Goal: Task Accomplishment & Management: Complete application form

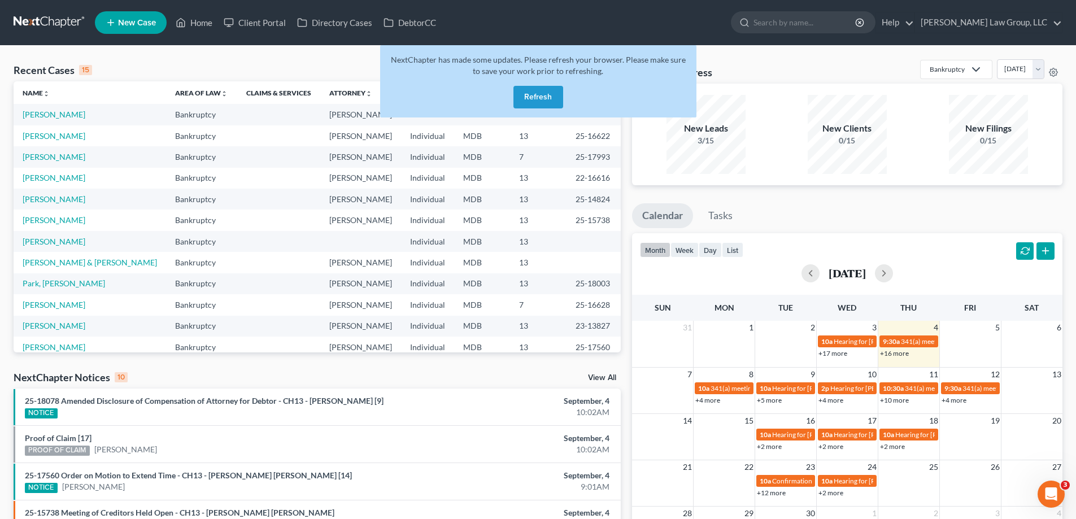
click at [544, 103] on button "Refresh" at bounding box center [538, 97] width 50 height 23
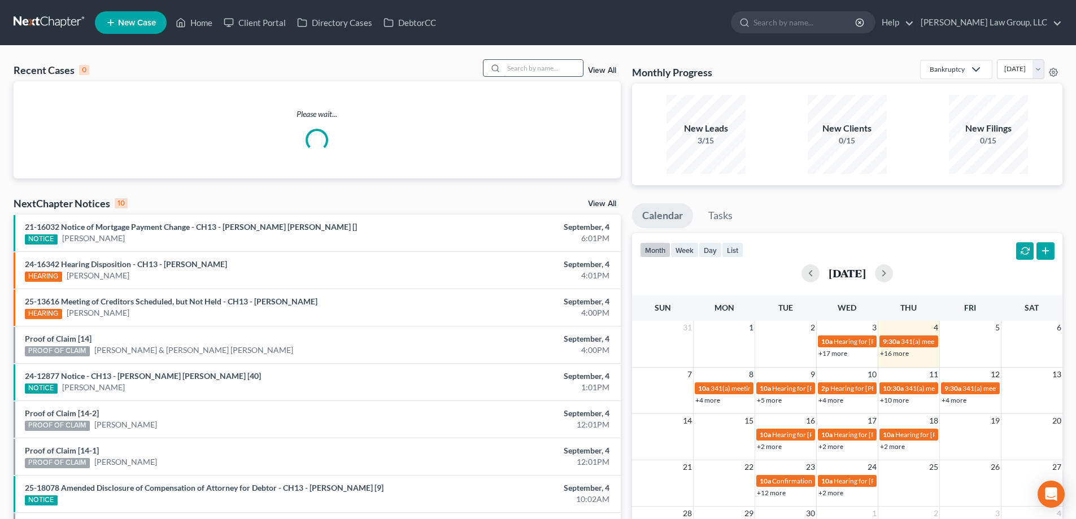
click at [560, 70] on input "search" at bounding box center [543, 68] width 79 height 16
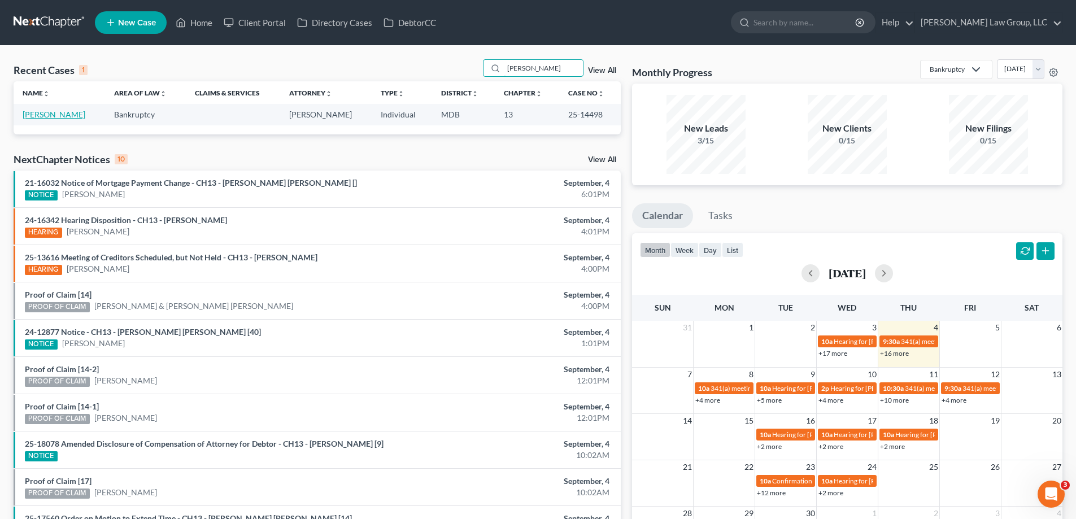
type input "Zollars"
click at [57, 119] on link "Zollars, Alizia" at bounding box center [54, 115] width 63 height 10
select select "2"
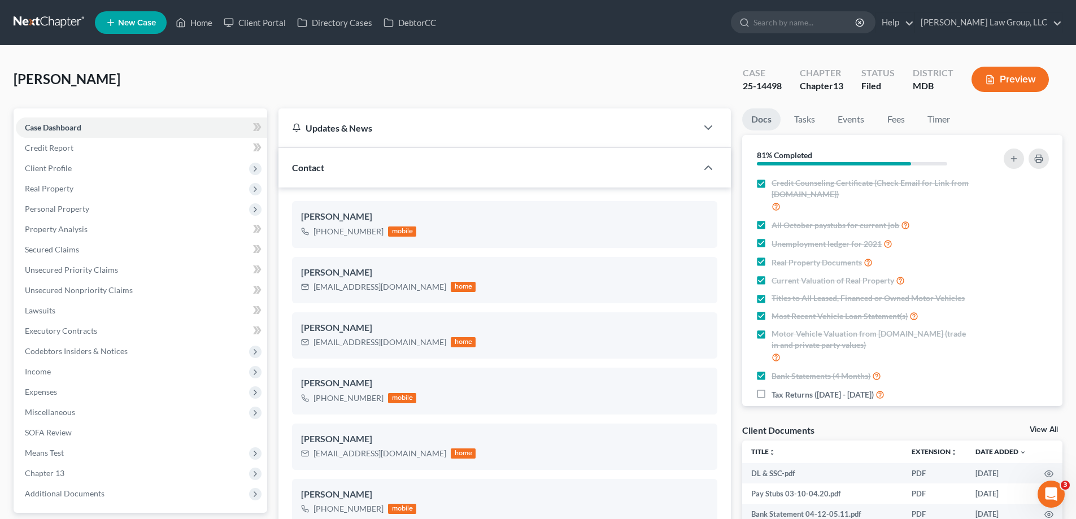
scroll to position [578, 0]
drag, startPoint x: 783, startPoint y: 88, endPoint x: 734, endPoint y: 89, distance: 48.6
click at [734, 89] on div "Case 25-14498" at bounding box center [762, 80] width 57 height 33
copy div "25-14498"
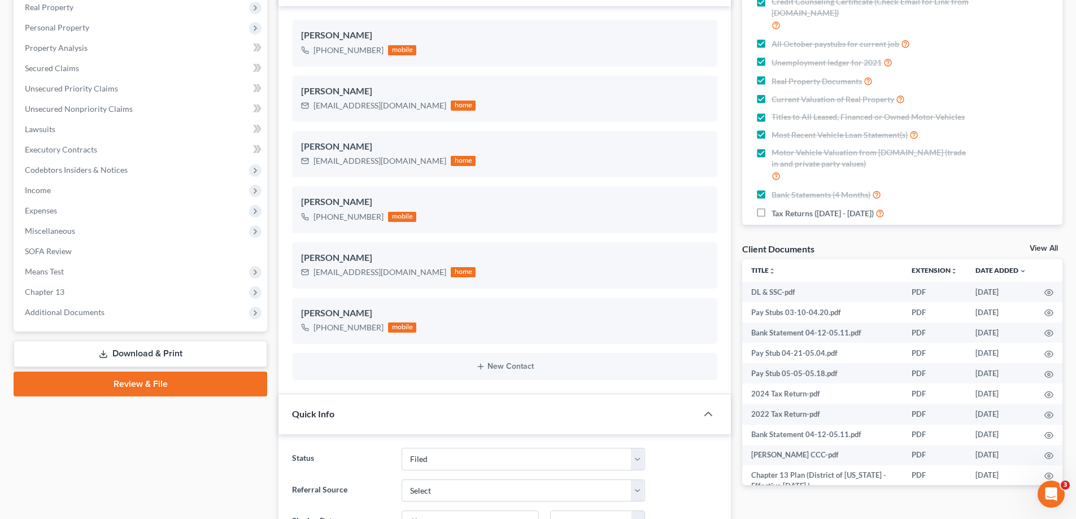
scroll to position [339, 0]
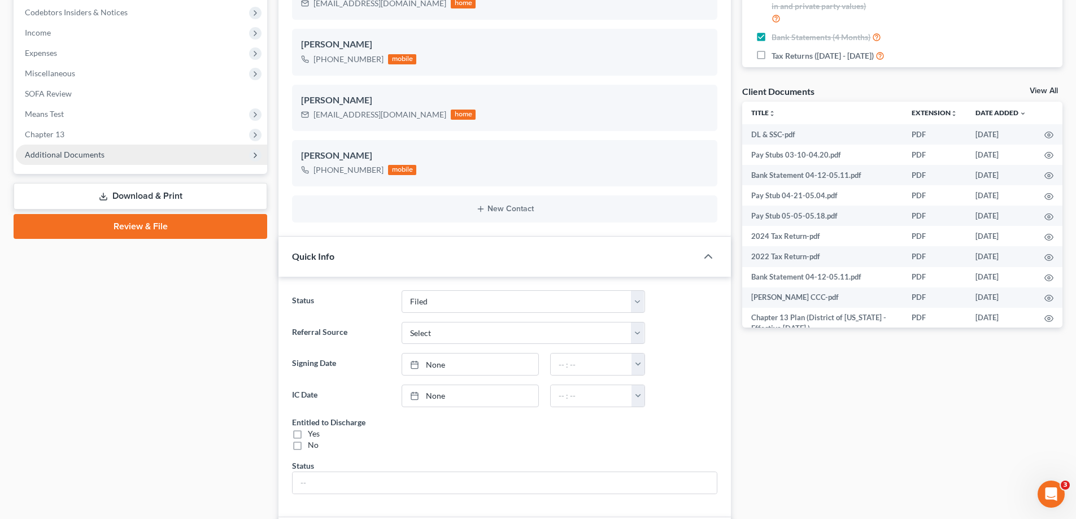
click at [117, 164] on span "Additional Documents" at bounding box center [141, 155] width 251 height 20
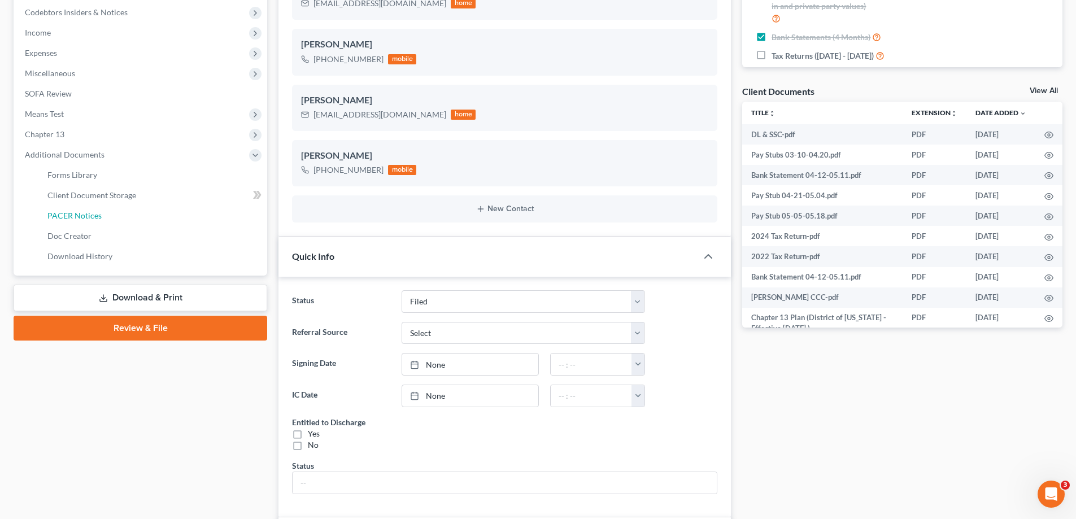
click at [117, 223] on link "PACER Notices" at bounding box center [152, 216] width 229 height 20
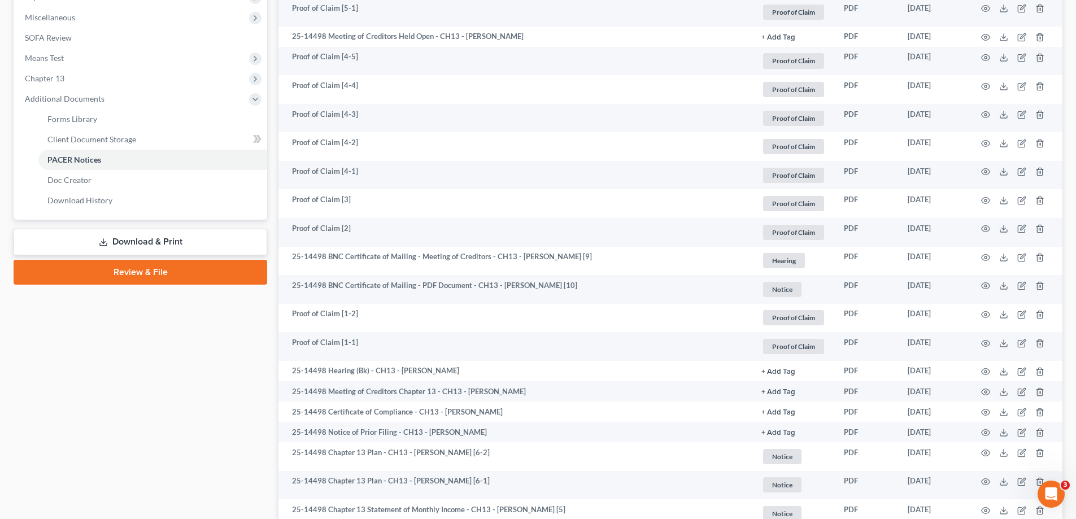
scroll to position [395, 0]
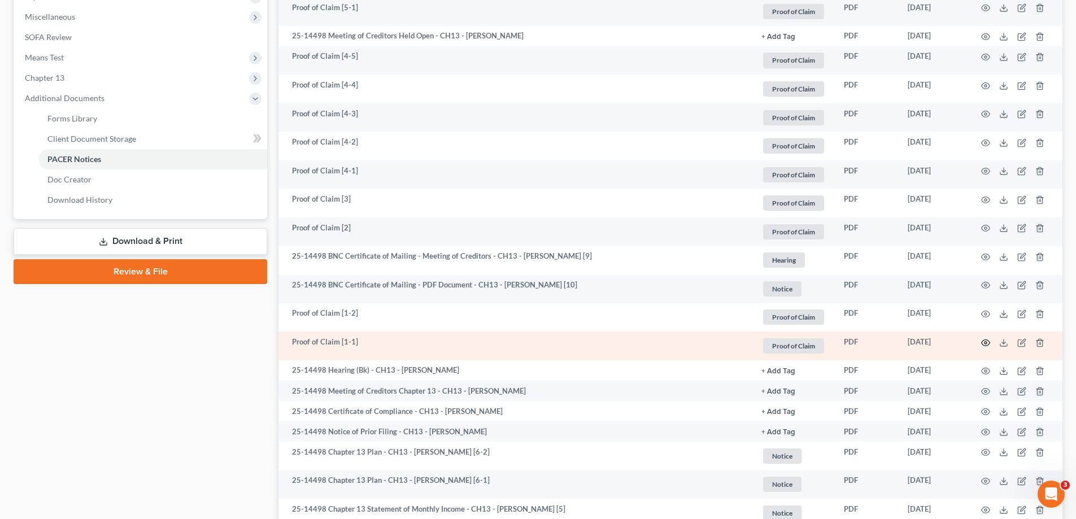
click at [985, 342] on circle "button" at bounding box center [986, 343] width 2 height 2
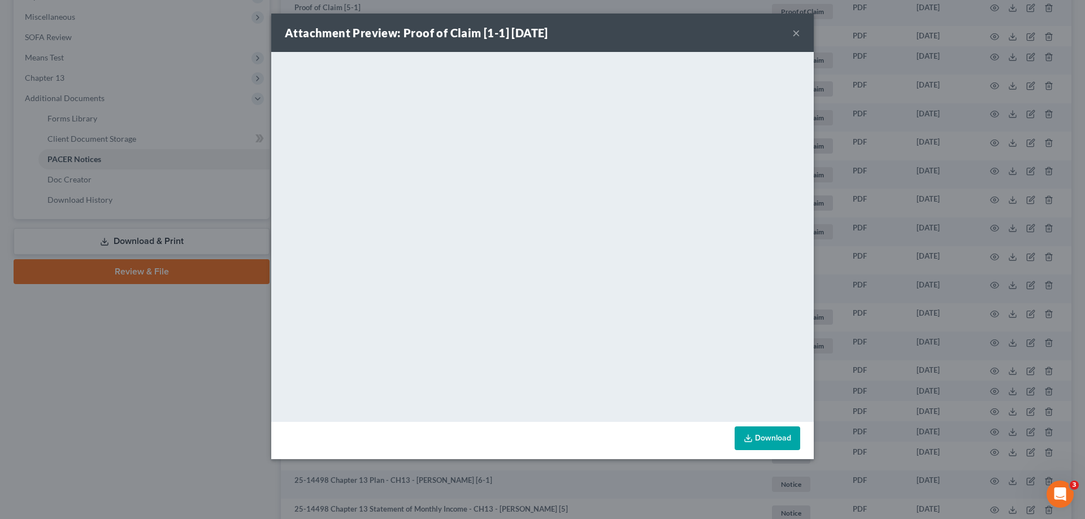
click at [797, 31] on button "×" at bounding box center [796, 33] width 8 height 14
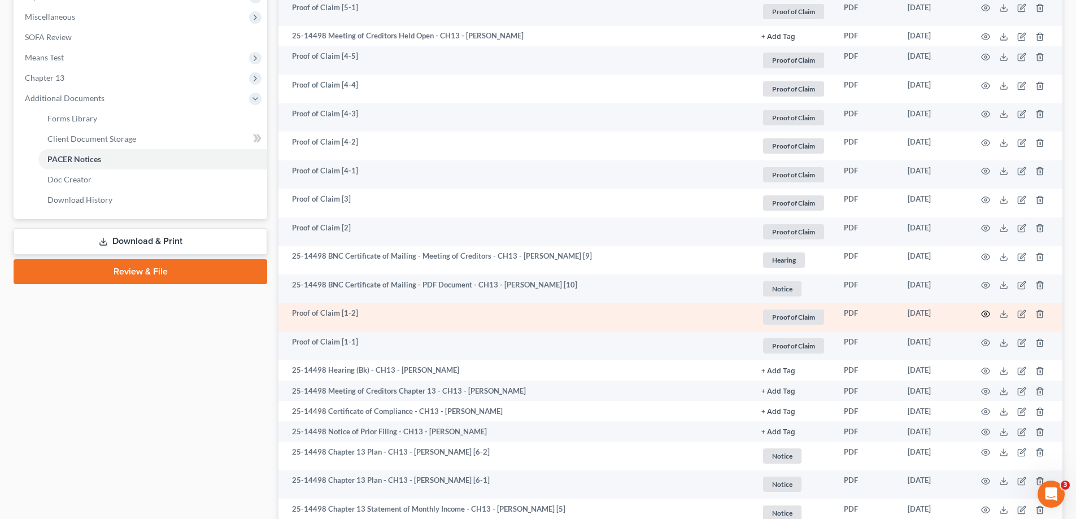
click at [984, 313] on icon "button" at bounding box center [985, 314] width 9 height 9
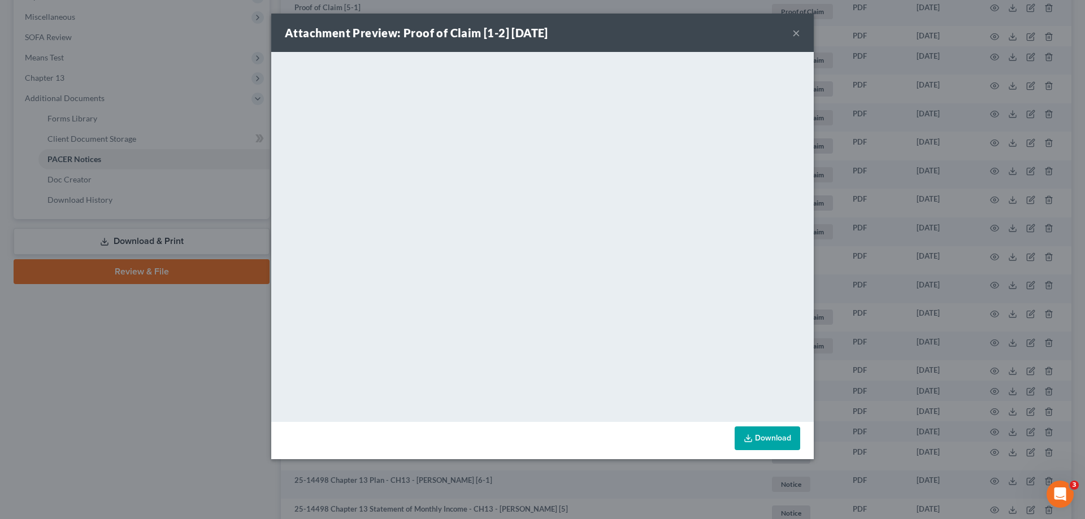
click at [792, 33] on button "×" at bounding box center [796, 33] width 8 height 14
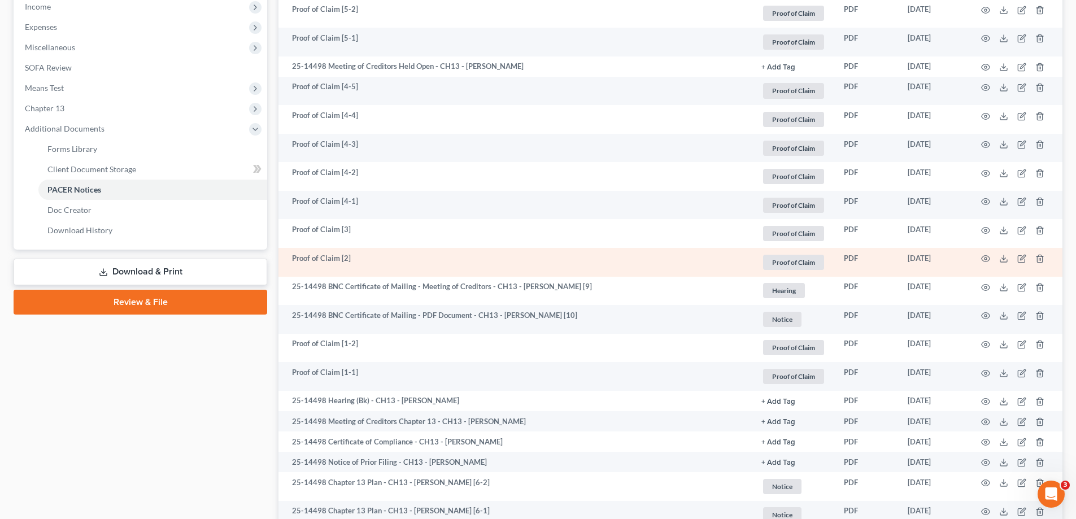
scroll to position [339, 0]
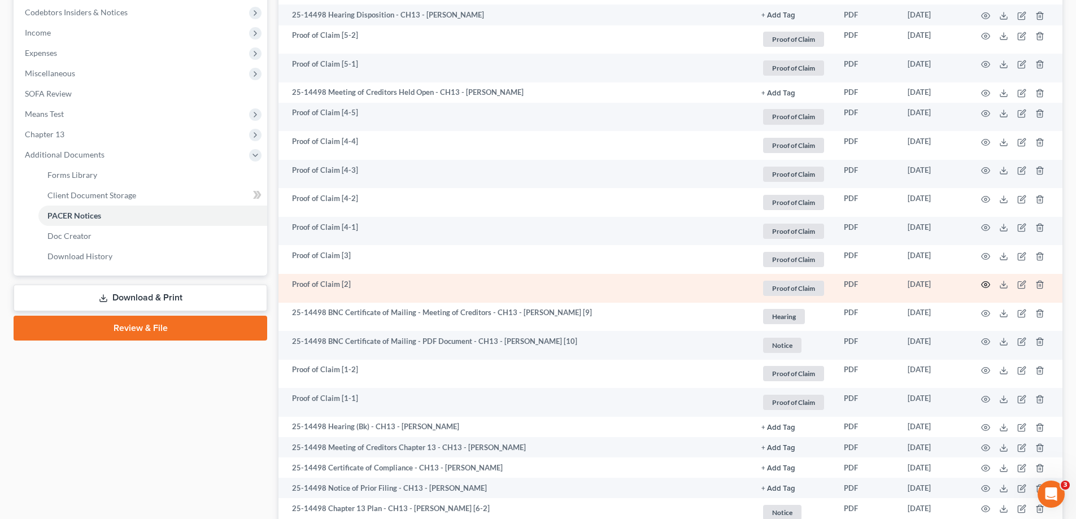
click at [983, 285] on icon "button" at bounding box center [985, 284] width 9 height 9
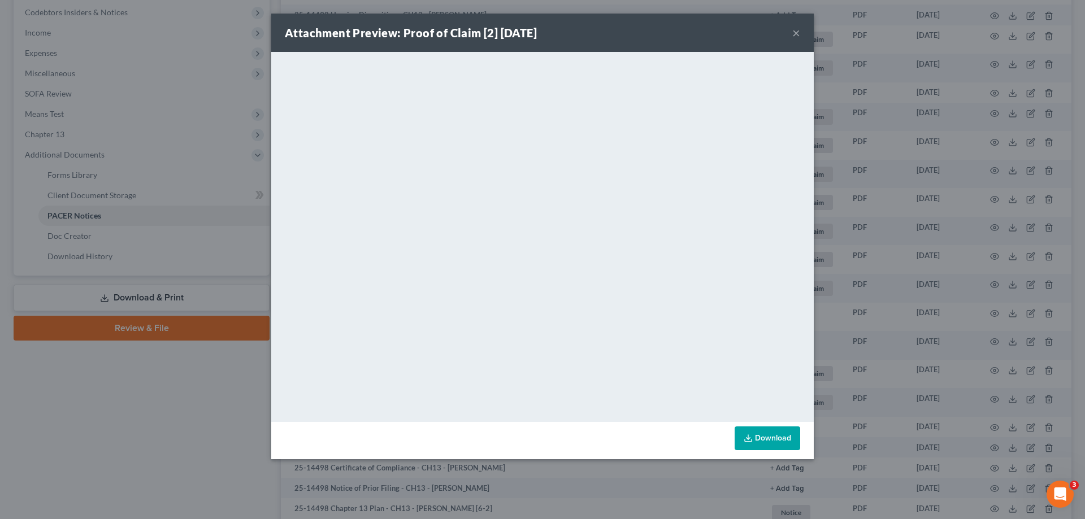
click at [796, 35] on button "×" at bounding box center [796, 33] width 8 height 14
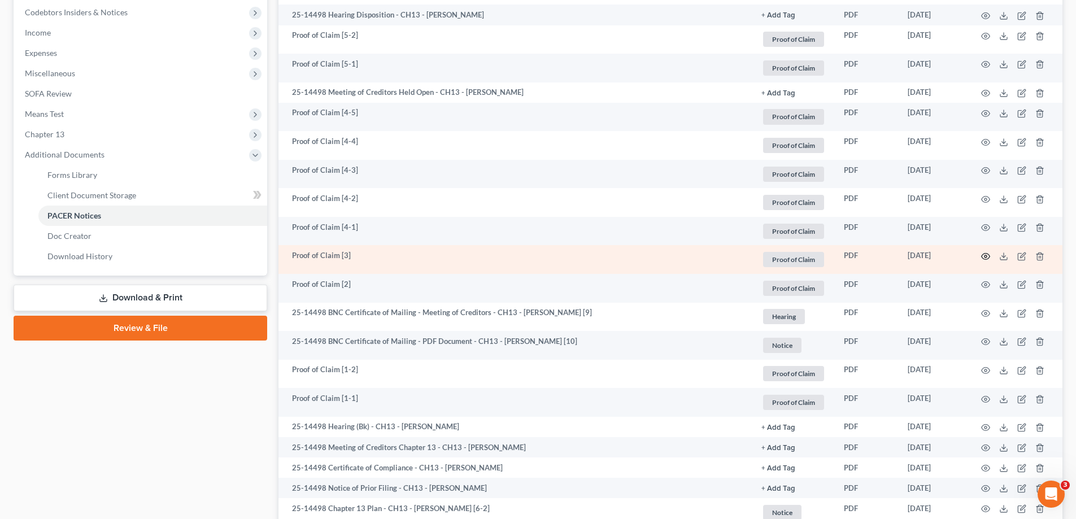
click at [982, 255] on icon "button" at bounding box center [986, 256] width 8 height 6
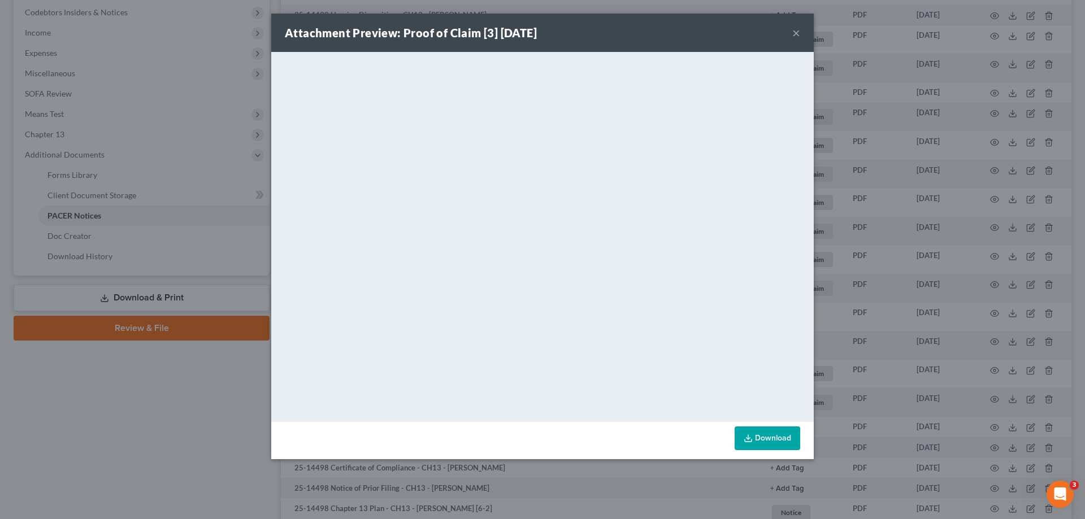
click at [797, 34] on button "×" at bounding box center [796, 33] width 8 height 14
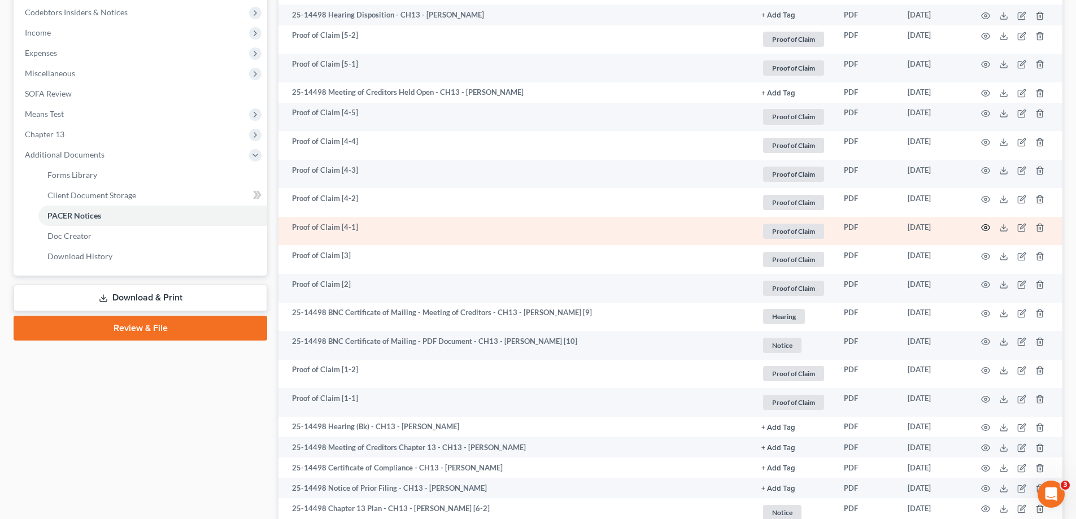
click at [988, 228] on icon "button" at bounding box center [985, 227] width 9 height 9
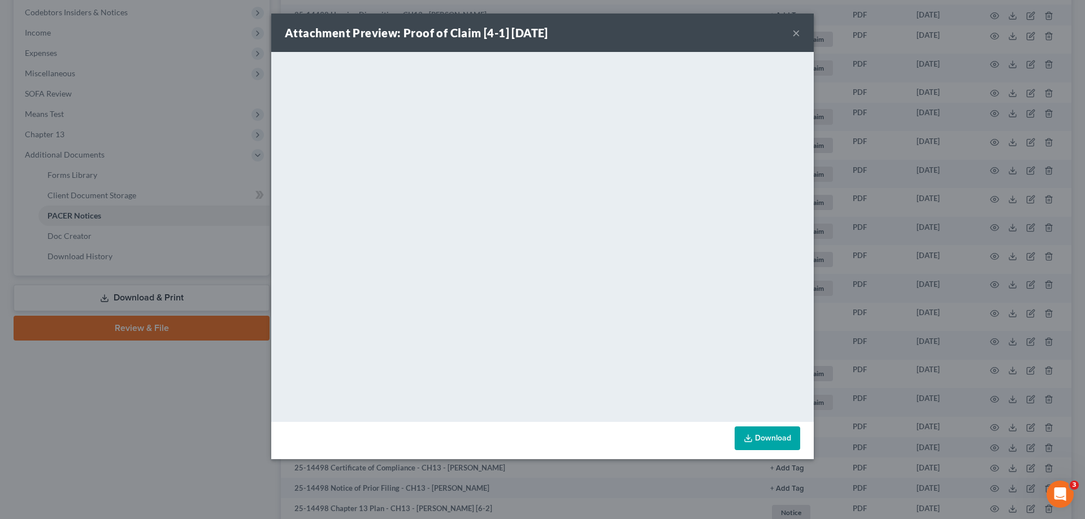
click at [797, 32] on button "×" at bounding box center [796, 33] width 8 height 14
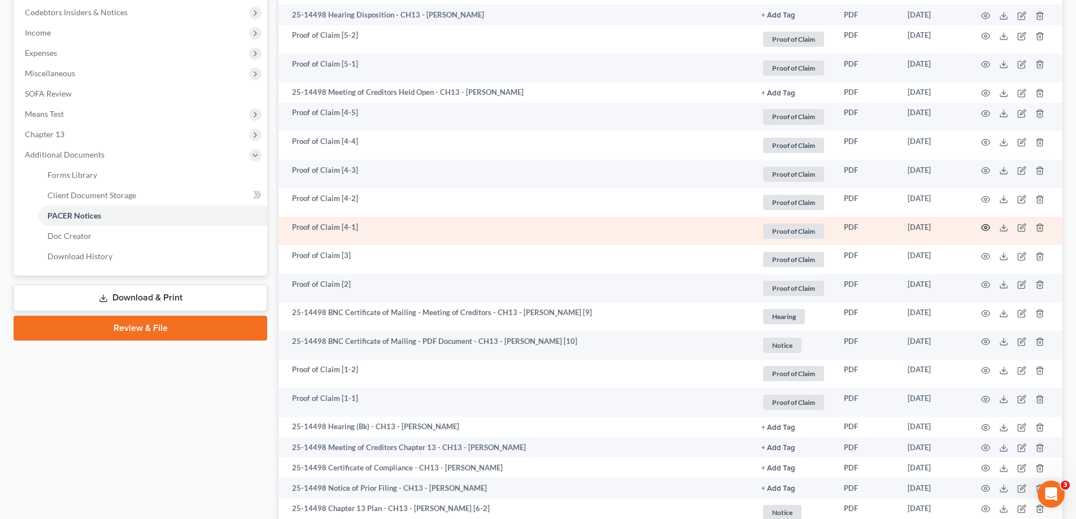
click at [985, 229] on icon "button" at bounding box center [985, 227] width 9 height 9
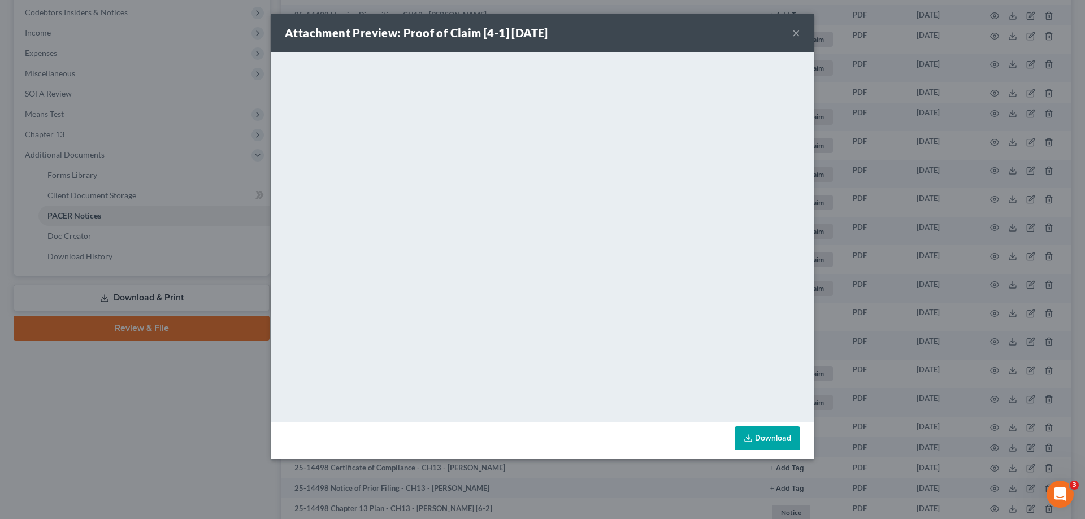
click at [794, 33] on button "×" at bounding box center [796, 33] width 8 height 14
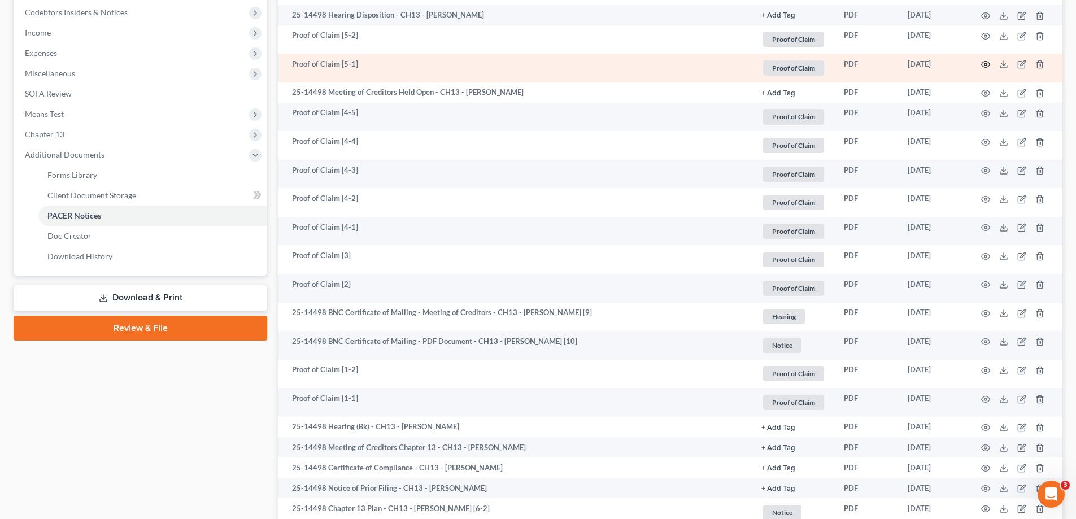
click at [990, 66] on icon "button" at bounding box center [986, 65] width 8 height 6
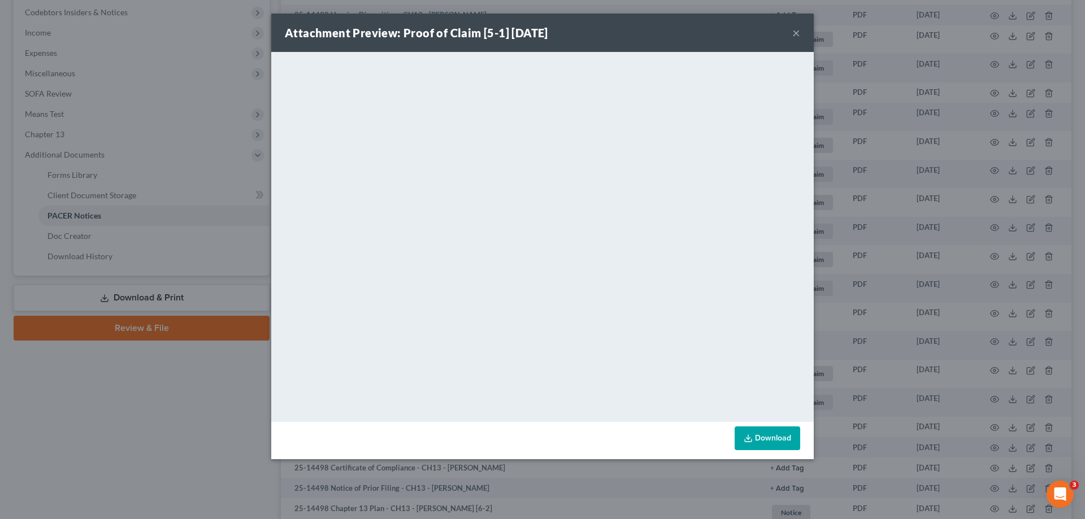
click at [798, 35] on button "×" at bounding box center [796, 33] width 8 height 14
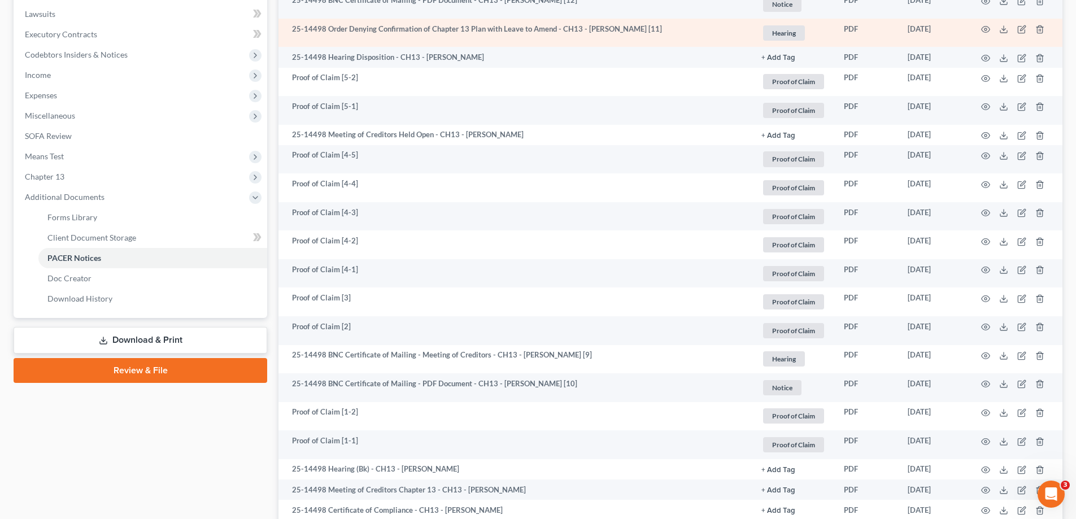
scroll to position [226, 0]
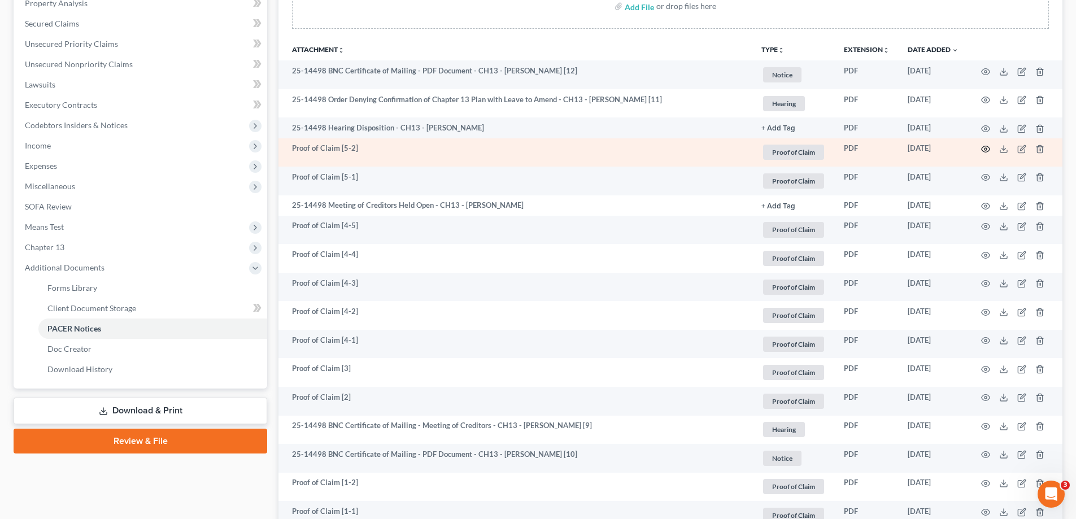
click at [986, 150] on circle "button" at bounding box center [986, 149] width 2 height 2
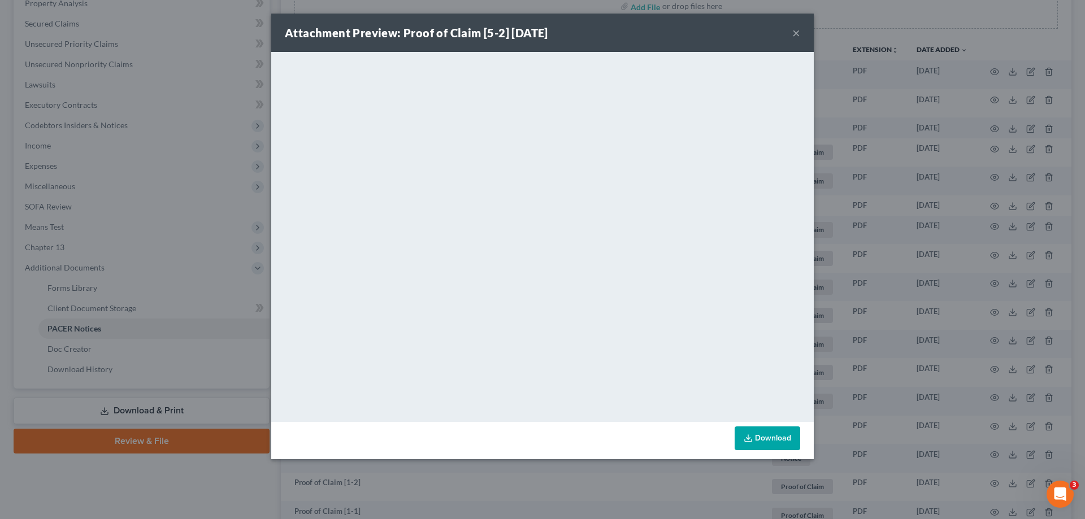
click at [796, 32] on button "×" at bounding box center [796, 33] width 8 height 14
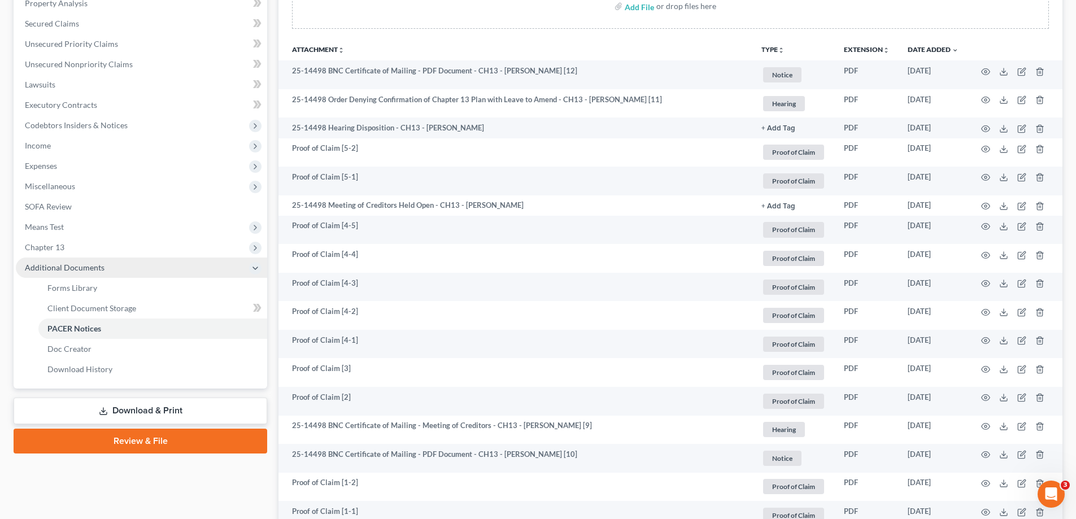
click at [77, 251] on span "Chapter 13" at bounding box center [141, 247] width 251 height 20
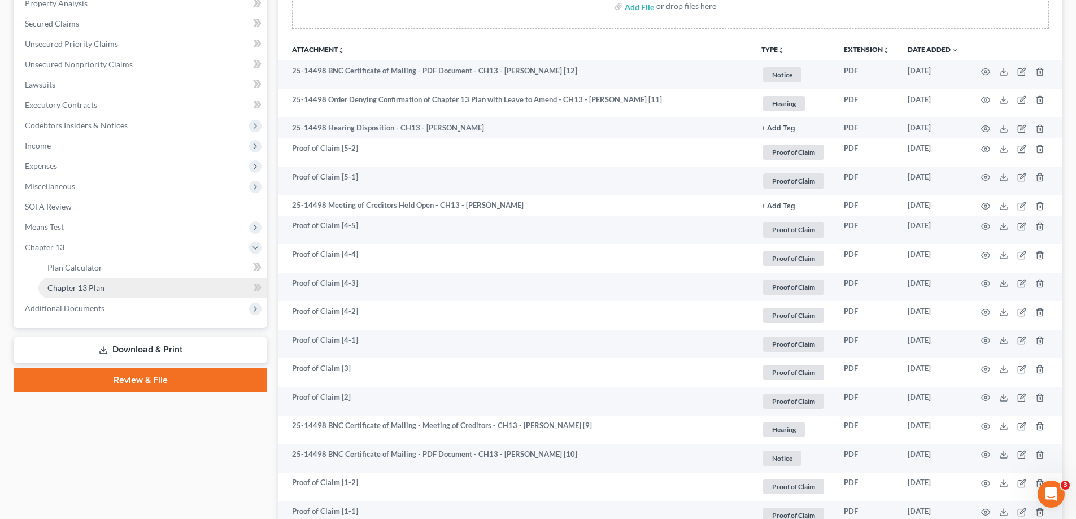
click at [118, 292] on link "Chapter 13 Plan" at bounding box center [152, 288] width 229 height 20
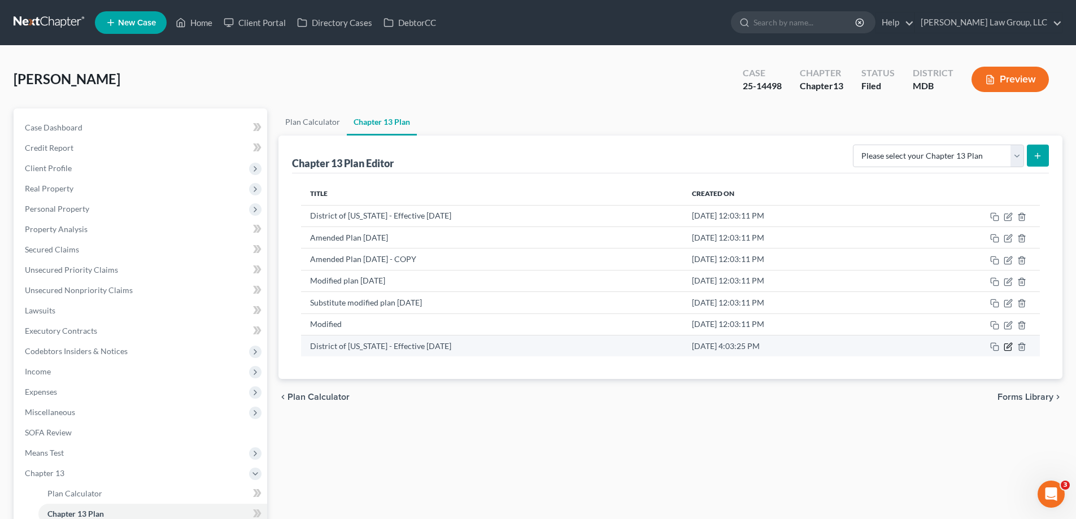
click at [1005, 346] on icon "button" at bounding box center [1008, 346] width 9 height 9
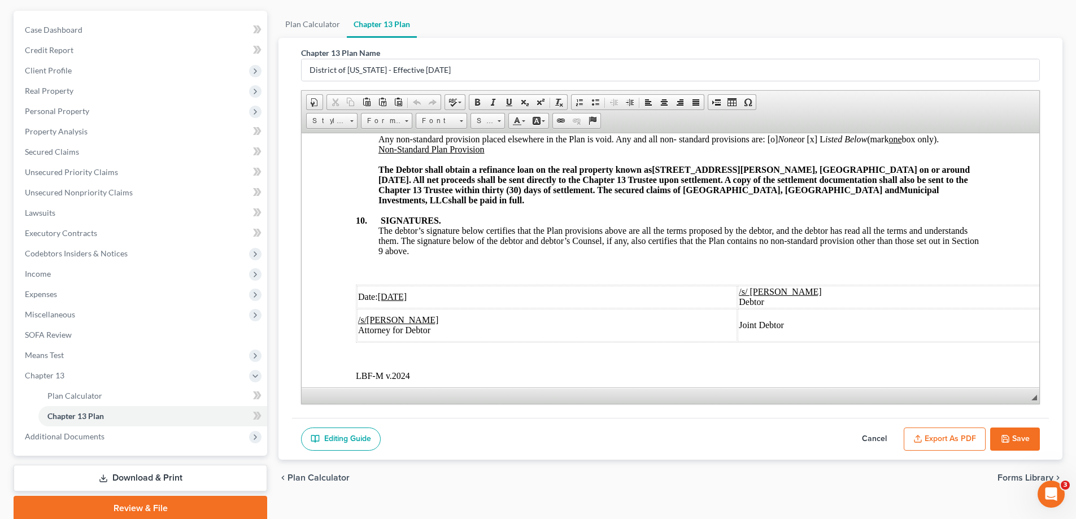
scroll to position [142, 0]
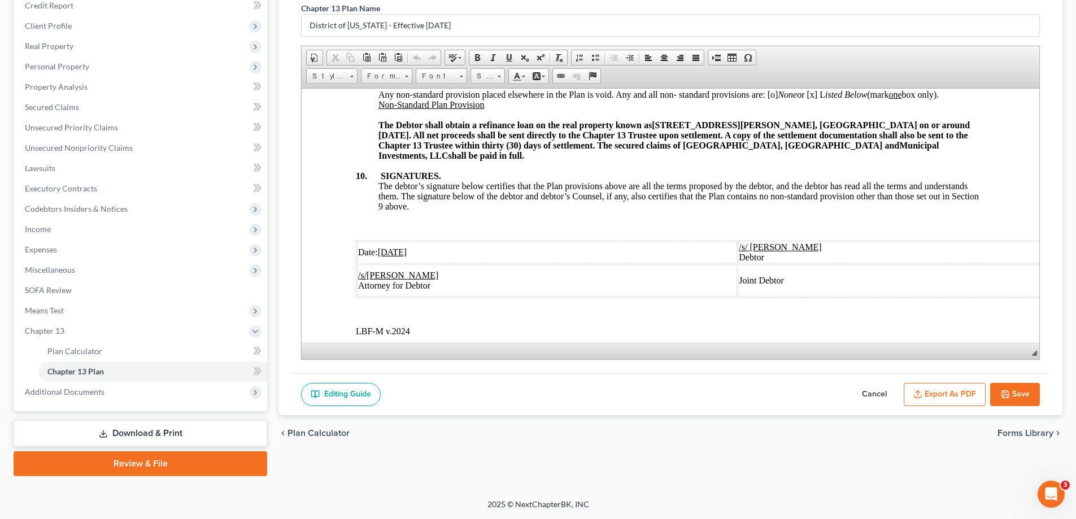
click at [1014, 386] on button "Save" at bounding box center [1015, 395] width 50 height 24
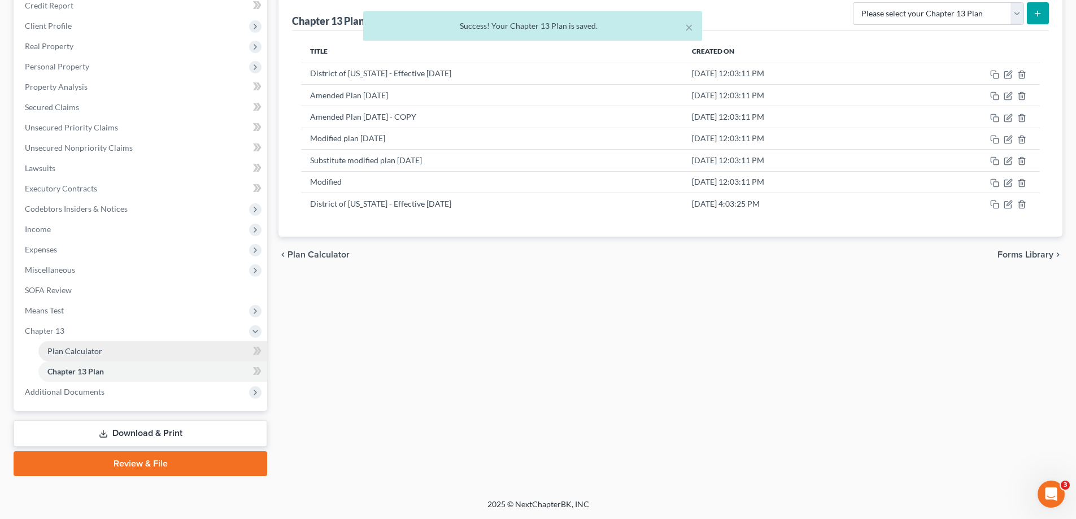
click at [98, 345] on link "Plan Calculator" at bounding box center [152, 351] width 229 height 20
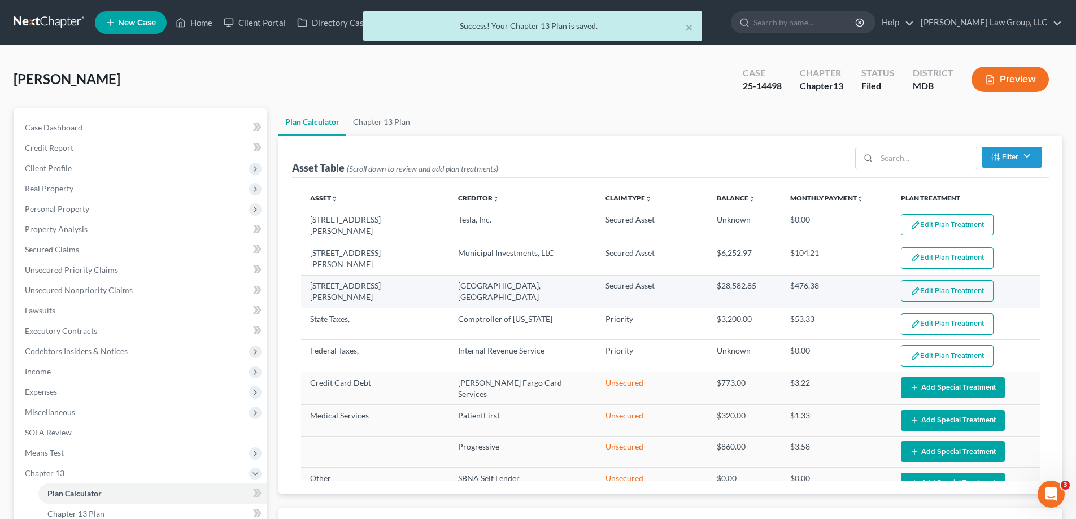
select select "59"
click at [964, 290] on button "Edit Plan Treatment" at bounding box center [947, 290] width 93 height 21
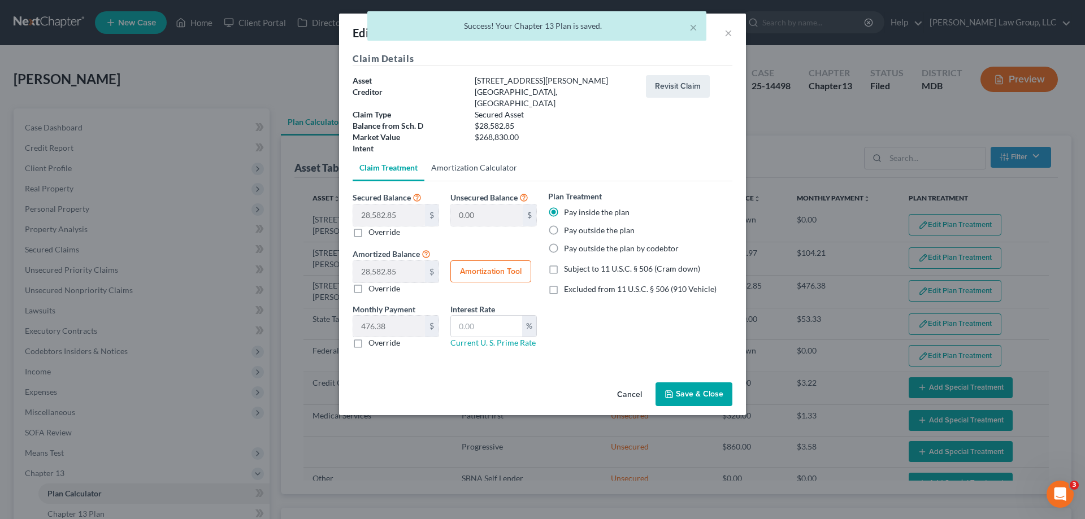
click at [498, 156] on link "Amortization Calculator" at bounding box center [473, 167] width 99 height 27
type input "28,582.85"
type input "60"
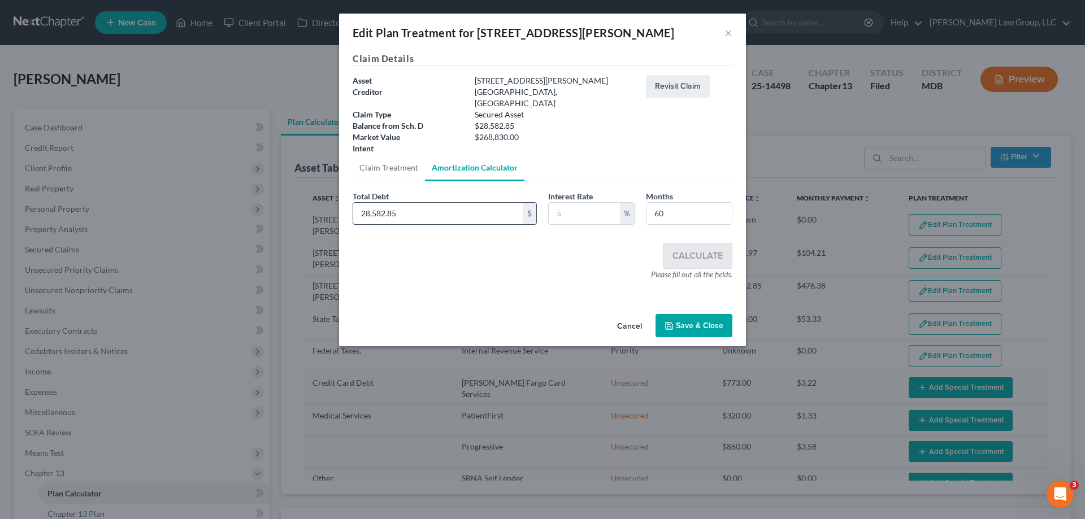
click at [431, 204] on input "28,582.85" at bounding box center [437, 213] width 169 height 21
drag, startPoint x: 424, startPoint y: 205, endPoint x: 371, endPoint y: 209, distance: 53.2
click at [371, 209] on input "28,582.85" at bounding box center [437, 213] width 169 height 21
type input "28,403.03"
click at [586, 203] on input "text" at bounding box center [583, 213] width 71 height 21
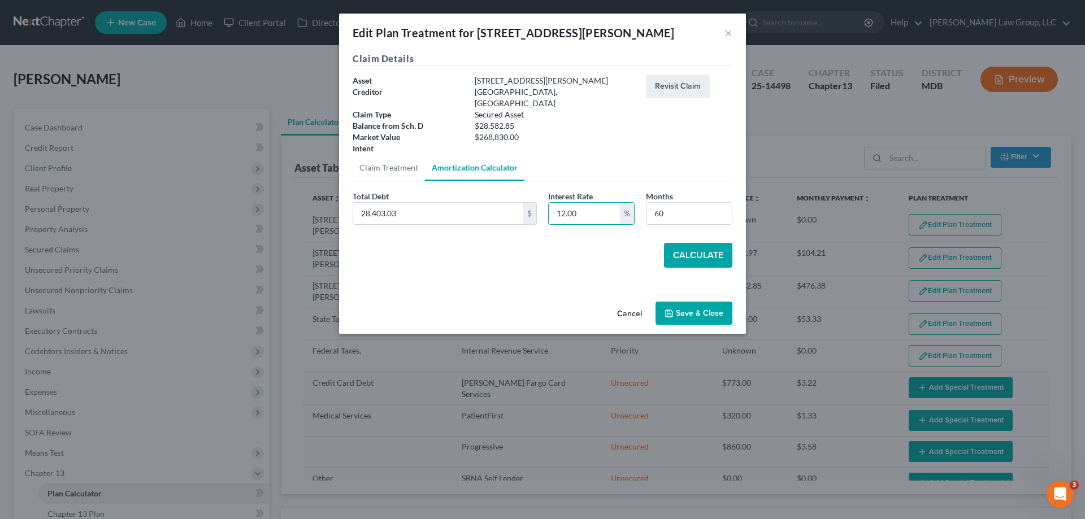
type input "12.00"
drag, startPoint x: 694, startPoint y: 216, endPoint x: 692, endPoint y: 210, distance: 5.9
click at [694, 215] on div "Total Debt 28,403.03 $ Interest Rate 12.00 % Months 60" at bounding box center [542, 211] width 391 height 43
click at [689, 203] on input "60" at bounding box center [688, 213] width 85 height 21
type input "66"
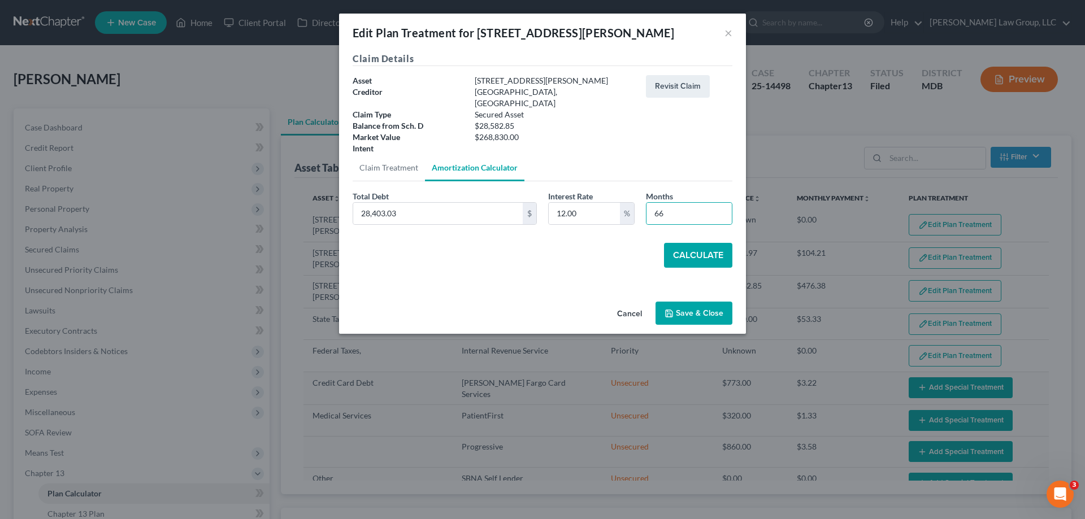
click at [693, 247] on button "Calculate" at bounding box center [698, 255] width 68 height 25
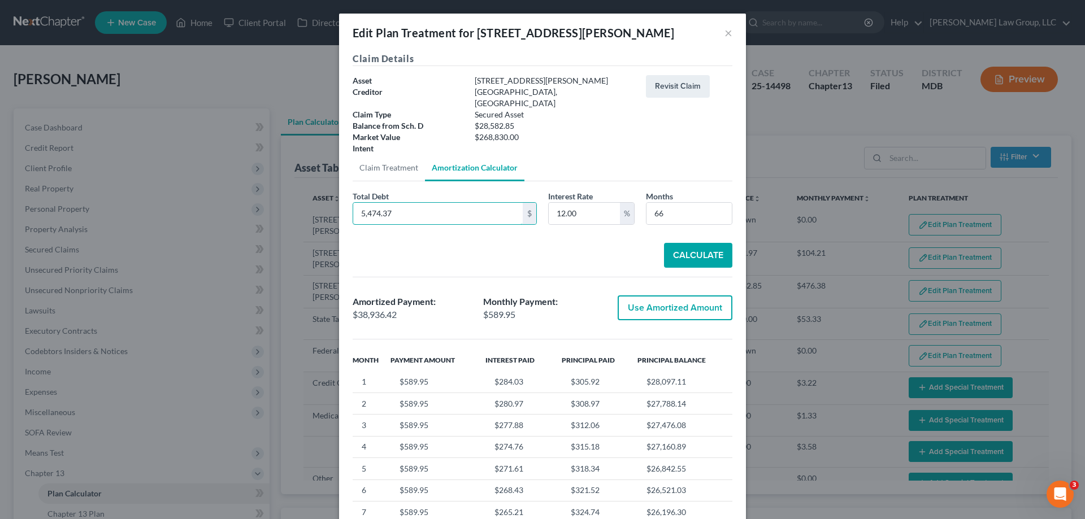
type input "5,474.37"
click at [692, 243] on button "Calculate" at bounding box center [698, 255] width 68 height 25
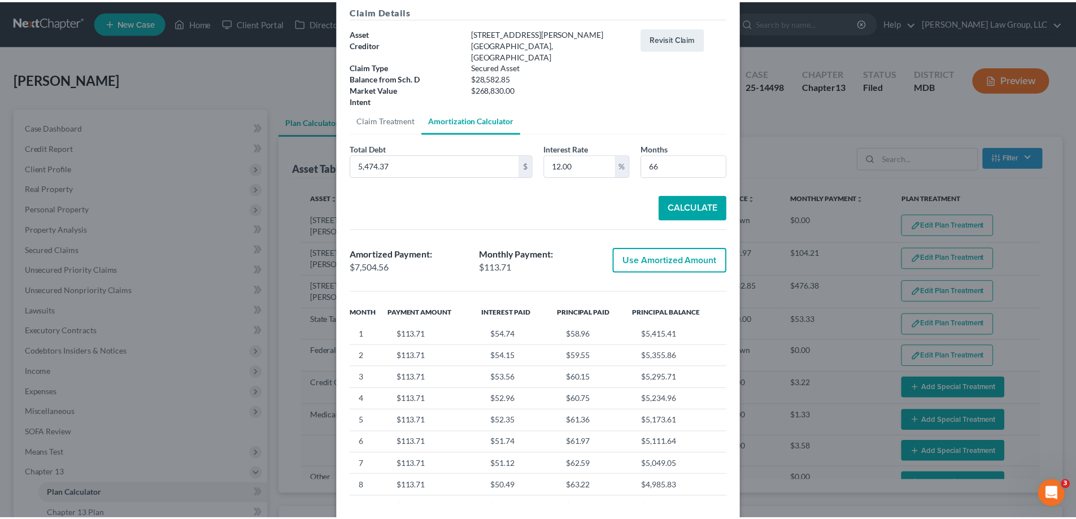
scroll to position [93, 0]
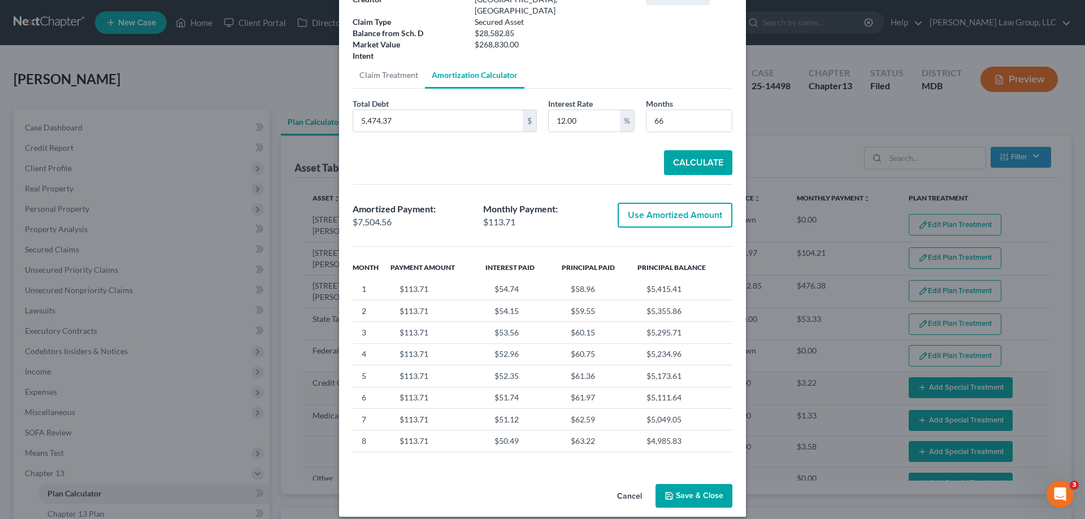
click at [615, 486] on button "Cancel" at bounding box center [629, 496] width 43 height 23
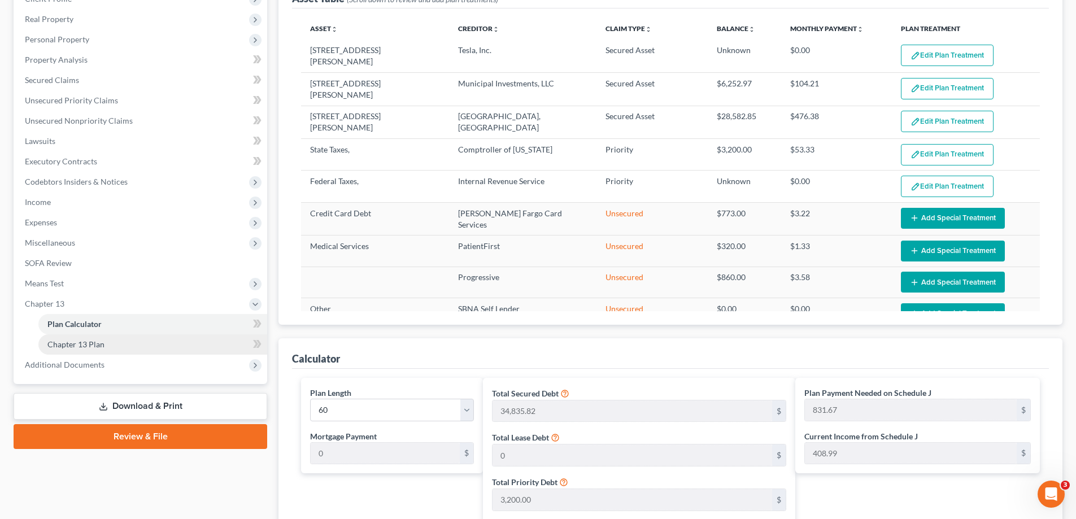
click at [104, 341] on link "Chapter 13 Plan" at bounding box center [152, 344] width 229 height 20
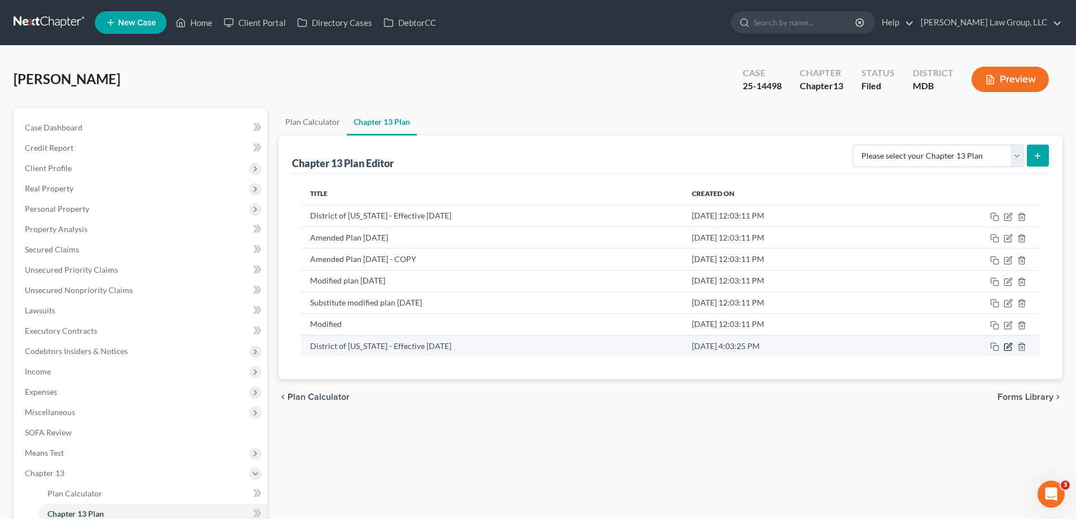
click at [1008, 346] on icon "button" at bounding box center [1009, 345] width 5 height 5
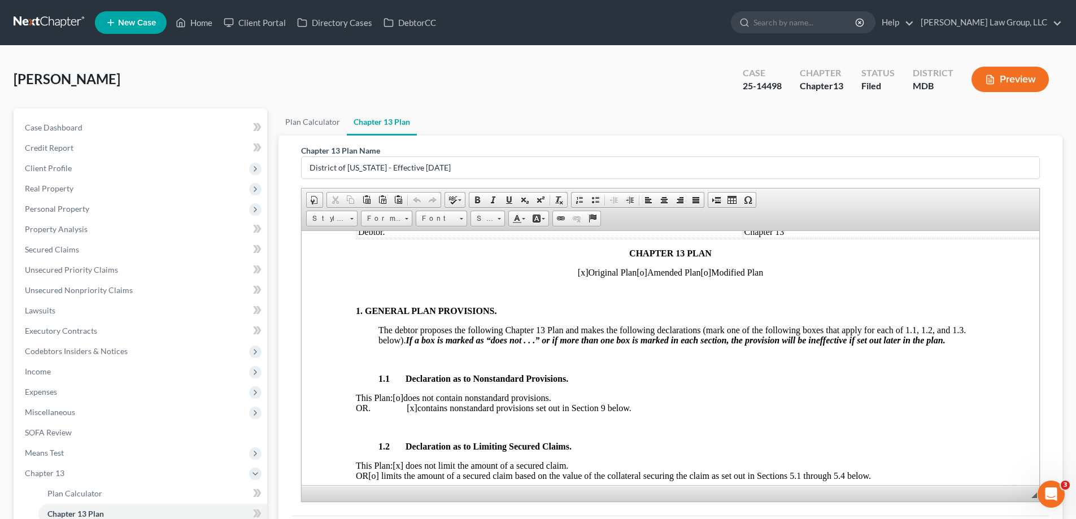
scroll to position [56, 0]
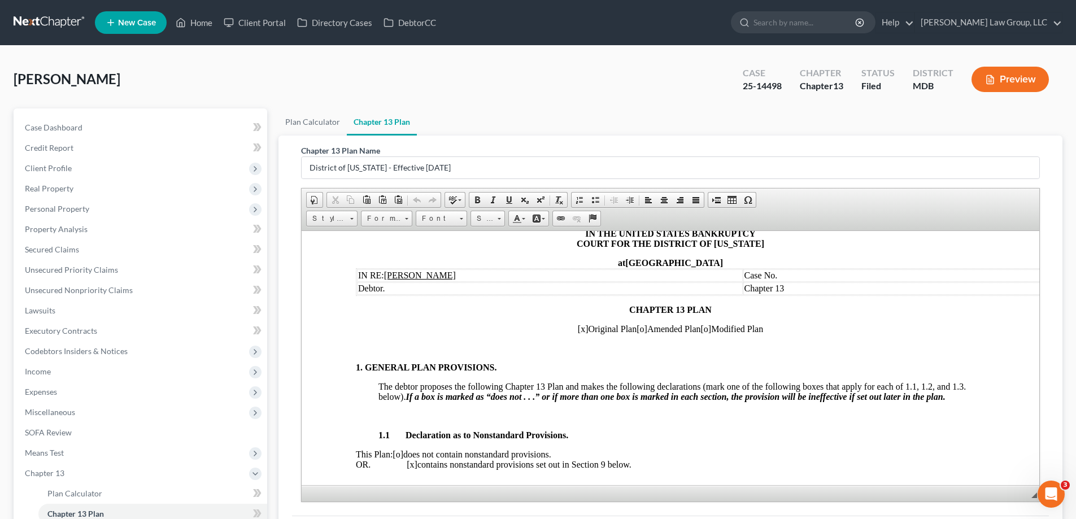
click at [801, 273] on td "Case No." at bounding box center [935, 275] width 385 height 12
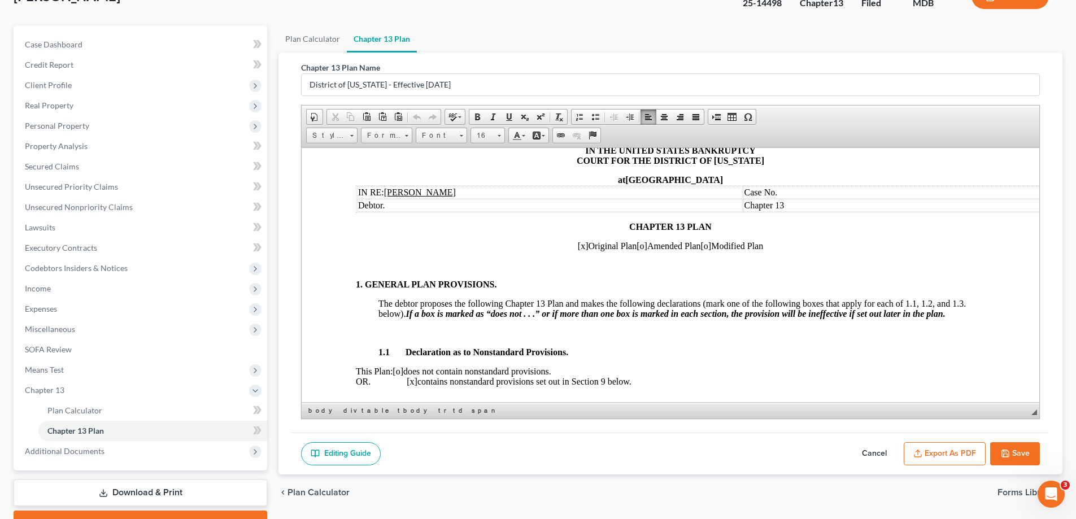
scroll to position [142, 0]
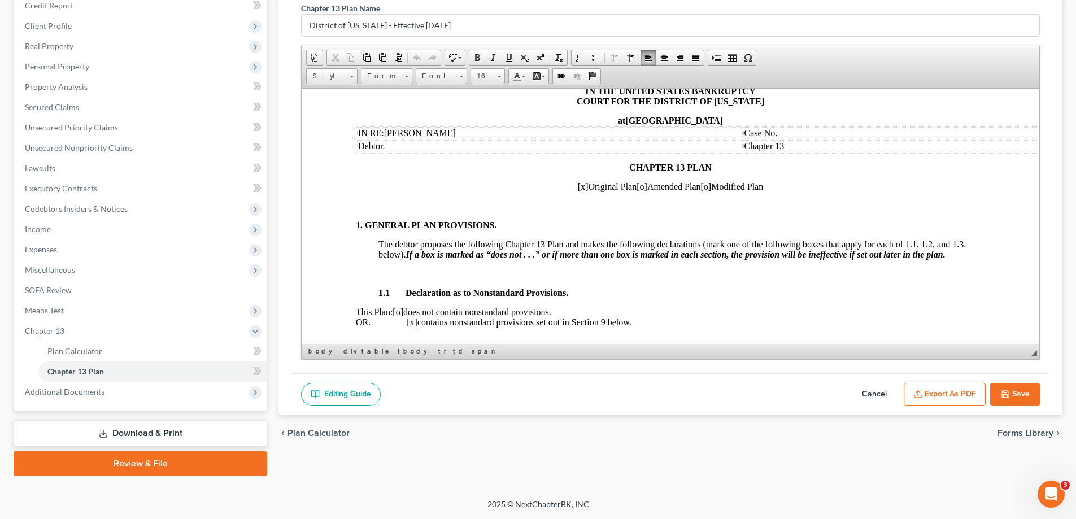
click at [882, 390] on button "Cancel" at bounding box center [875, 395] width 50 height 24
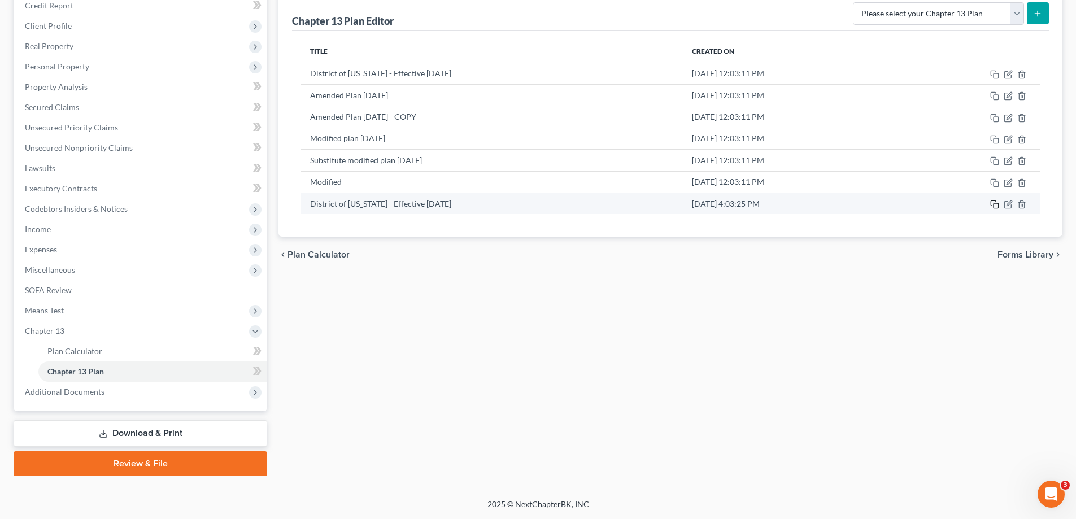
click at [996, 208] on icon "button" at bounding box center [994, 204] width 9 height 9
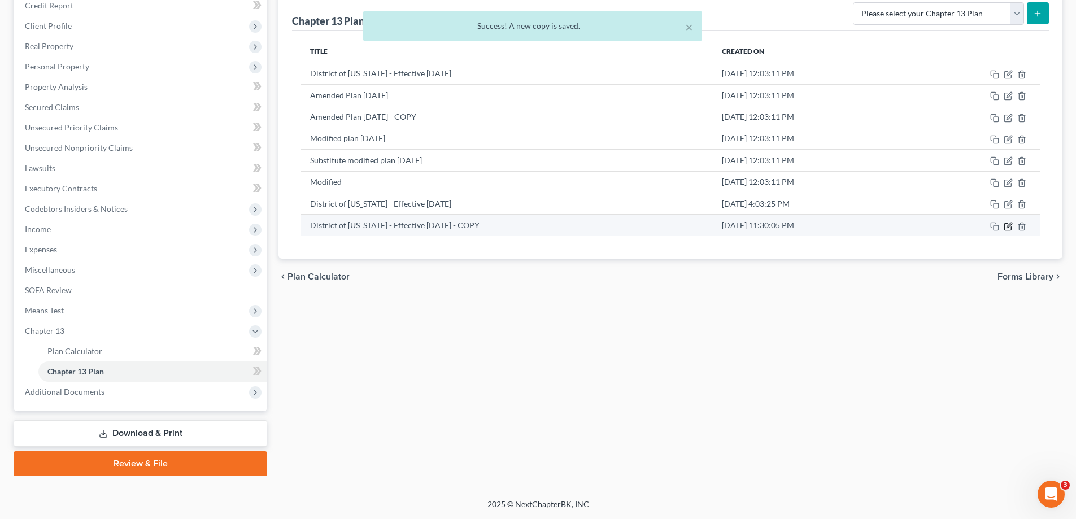
click at [1009, 228] on icon "button" at bounding box center [1008, 226] width 9 height 9
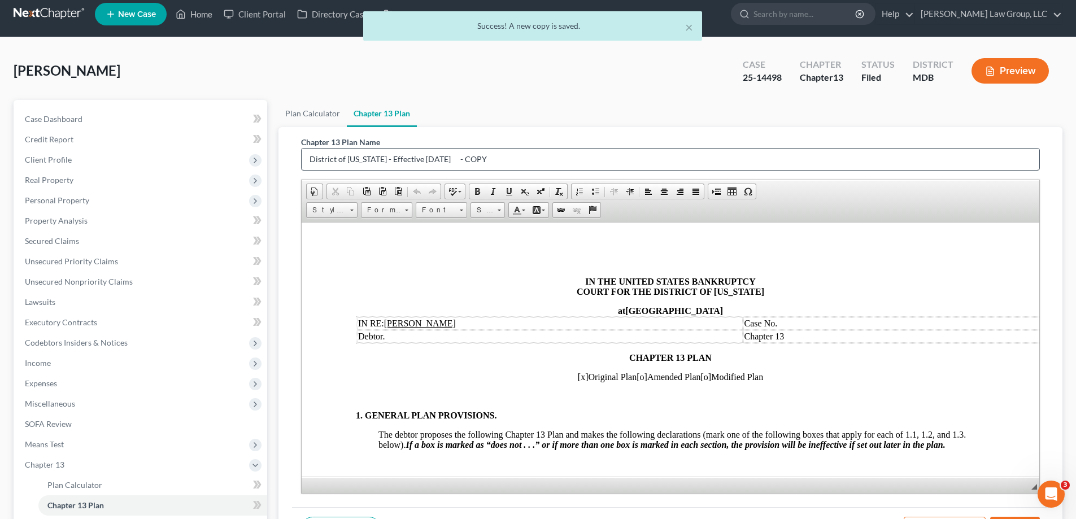
scroll to position [0, 0]
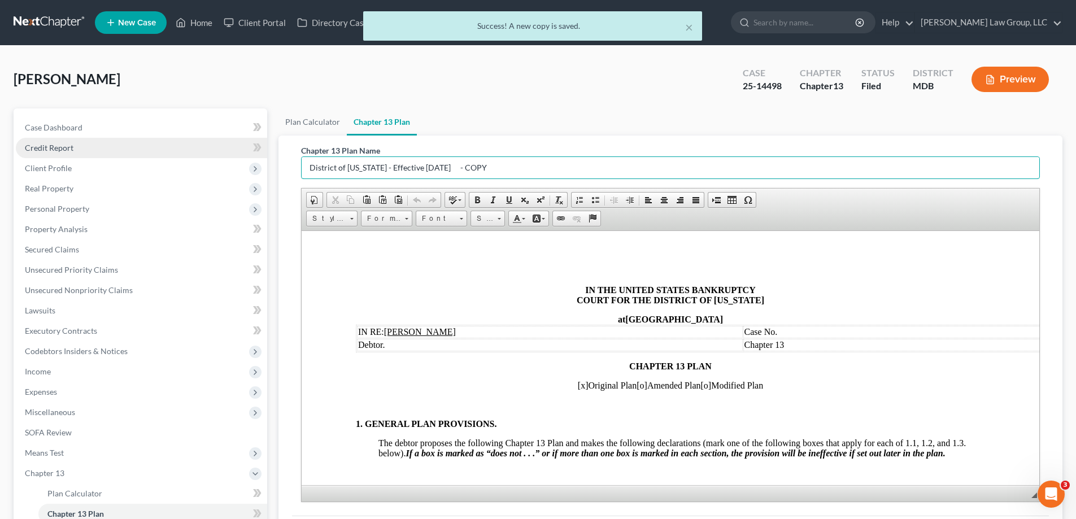
drag, startPoint x: 508, startPoint y: 167, endPoint x: 123, endPoint y: 148, distance: 385.1
click at [123, 148] on div "Petition Navigation Case Dashboard Payments Invoices Payments Payments Credit R…" at bounding box center [538, 363] width 1060 height 510
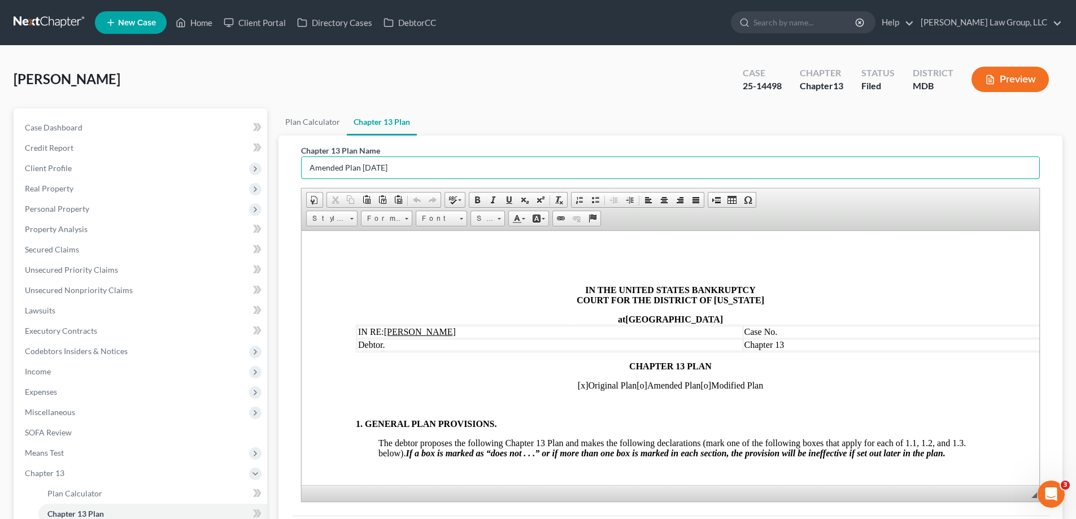
type input "Amended Plan 9.4.25"
click at [805, 328] on td "Case No." at bounding box center [935, 331] width 385 height 12
click at [578, 386] on span "[x]" at bounding box center [583, 385] width 11 height 10
click at [637, 387] on span "[o]" at bounding box center [642, 385] width 11 height 10
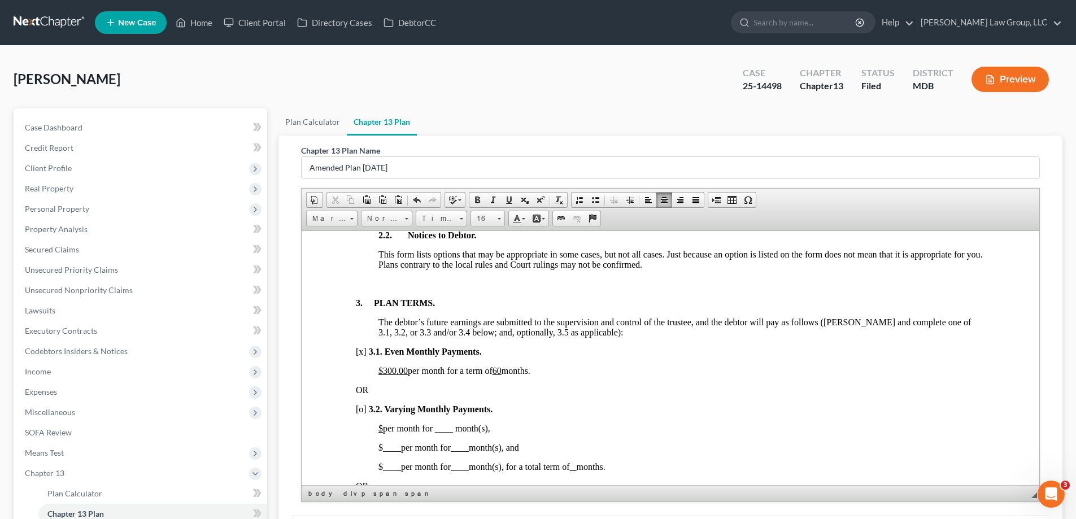
scroll to position [678, 0]
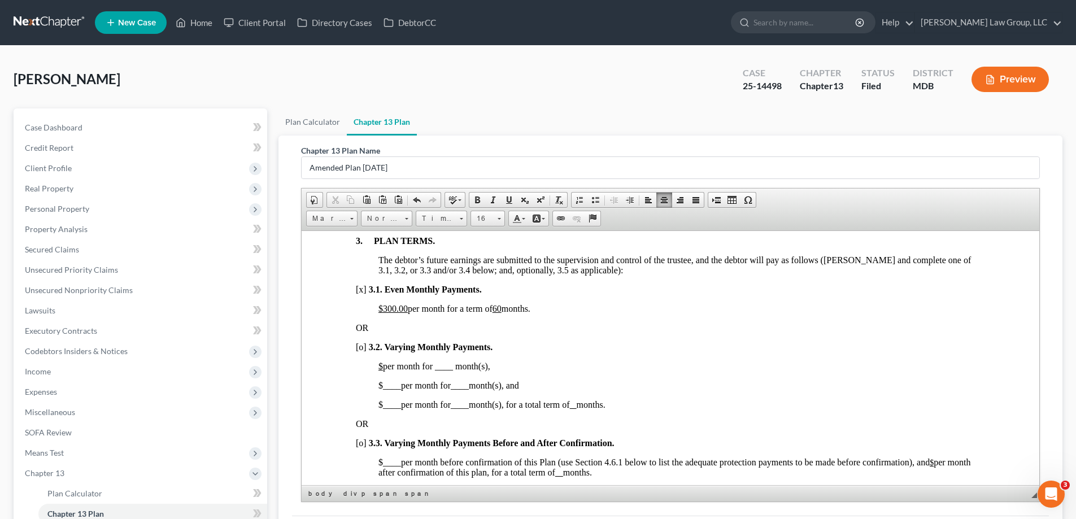
click at [383, 364] on u "$" at bounding box center [380, 366] width 5 height 10
click at [485, 364] on span "$ 300.00 per month for ____ month(s)," at bounding box center [448, 366] width 141 height 10
drag, startPoint x: 494, startPoint y: 367, endPoint x: 483, endPoint y: 367, distance: 10.7
click at [483, 367] on span "$ 300.00 per month for _24___ month(s)," at bounding box center [453, 366] width 150 height 10
drag, startPoint x: 505, startPoint y: 199, endPoint x: 489, endPoint y: 229, distance: 33.6
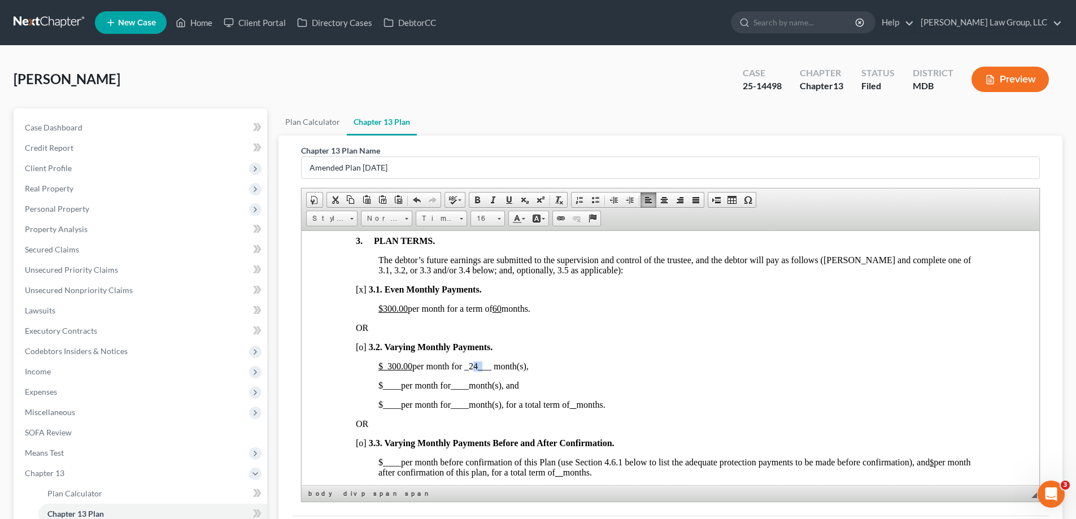
click at [506, 199] on span at bounding box center [508, 199] width 9 height 9
click at [387, 385] on span "____" at bounding box center [392, 385] width 18 height 10
drag, startPoint x: 420, startPoint y: 388, endPoint x: 388, endPoint y: 390, distance: 31.7
click at [388, 390] on p "$ _1,937.00___ per month for ____ month(s), and" at bounding box center [681, 385] width 607 height 10
drag, startPoint x: 506, startPoint y: 203, endPoint x: 211, endPoint y: 11, distance: 351.7
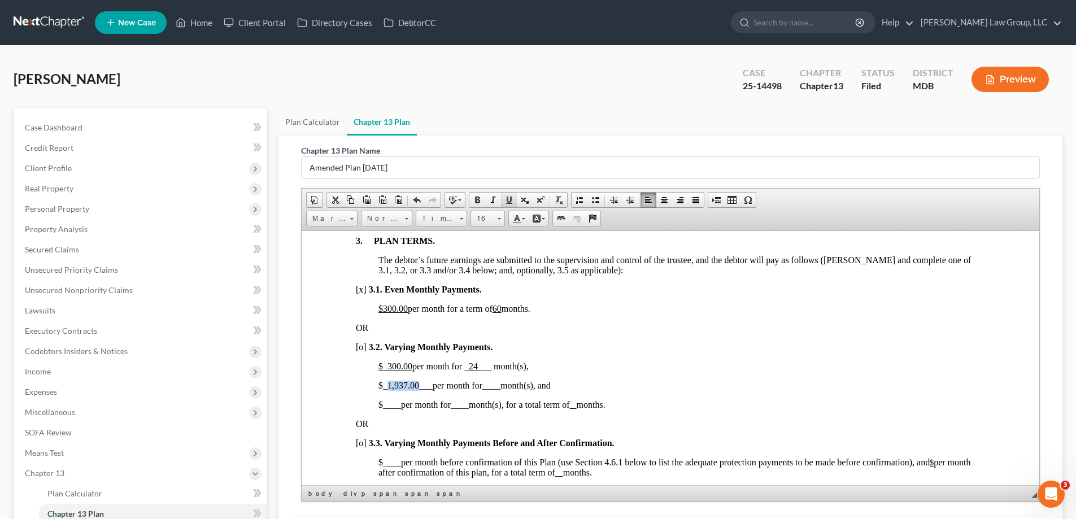
click at [506, 203] on span at bounding box center [508, 199] width 9 height 9
click at [491, 385] on span "____" at bounding box center [491, 385] width 18 height 10
drag, startPoint x: 501, startPoint y: 385, endPoint x: 490, endPoint y: 384, distance: 11.3
click at [490, 384] on span "_36___" at bounding box center [495, 385] width 27 height 10
click at [510, 202] on span at bounding box center [508, 199] width 9 height 9
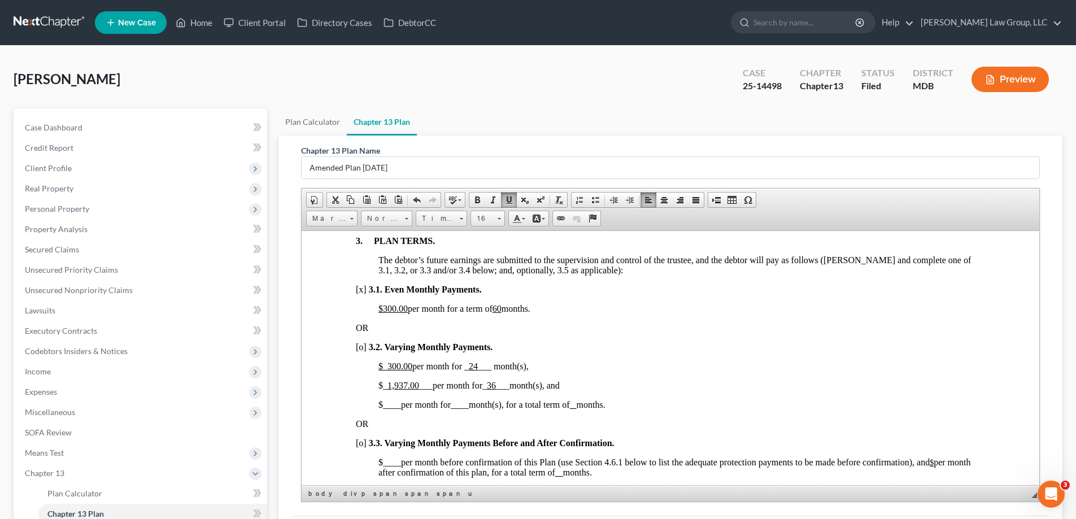
drag, startPoint x: 506, startPoint y: 404, endPoint x: 553, endPoint y: 387, distance: 50.0
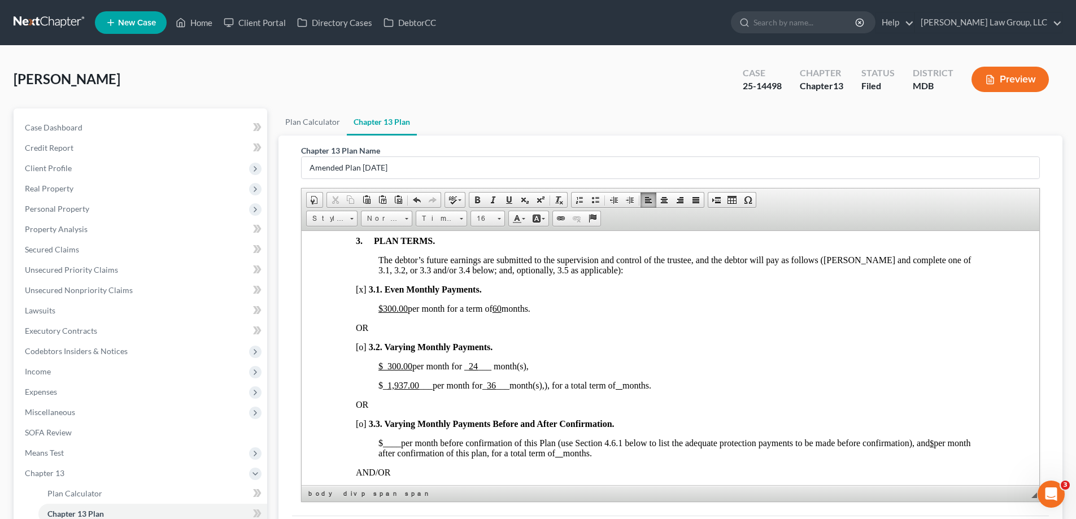
click at [555, 386] on span "), for a total term of months." at bounding box center [598, 385] width 107 height 10
click at [617, 388] on u at bounding box center [614, 385] width 7 height 10
click at [624, 386] on u at bounding box center [618, 385] width 14 height 10
click at [362, 346] on span "[o]" at bounding box center [361, 347] width 11 height 10
drag, startPoint x: 407, startPoint y: 308, endPoint x: 382, endPoint y: 309, distance: 25.4
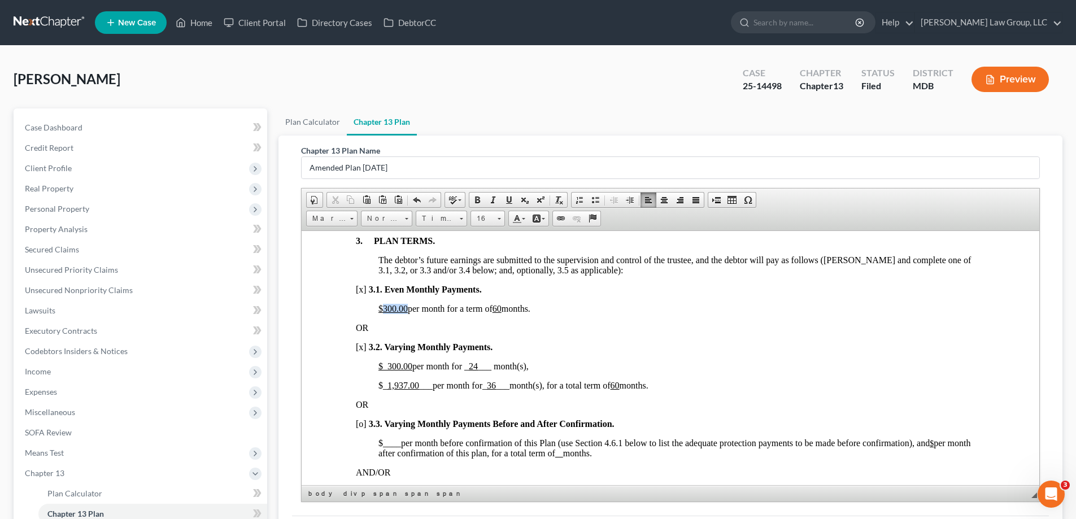
click at [382, 309] on span "$300.00 per month for a term of 60 months." at bounding box center [454, 308] width 152 height 10
click at [477, 306] on u "60" at bounding box center [472, 308] width 9 height 10
click at [481, 308] on u "6 0" at bounding box center [475, 308] width 14 height 10
click at [479, 307] on u "b 0" at bounding box center [473, 308] width 11 height 10
click at [506, 307] on span "$ per month for a term of 0 months." at bounding box center [441, 308] width 127 height 10
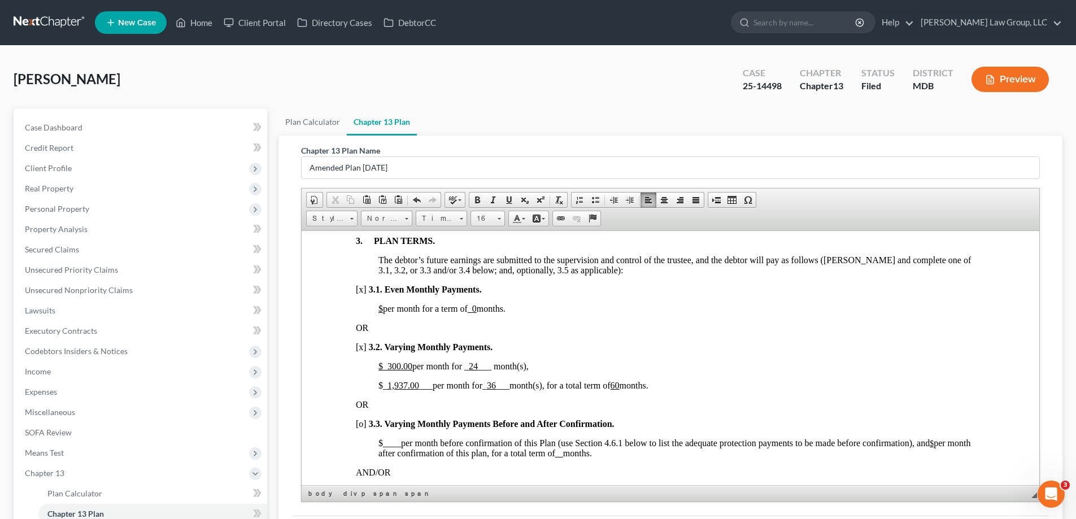
click at [506, 309] on span "$ per month for a term of 0 months." at bounding box center [441, 308] width 127 height 10
click at [472, 310] on u at bounding box center [470, 308] width 5 height 10
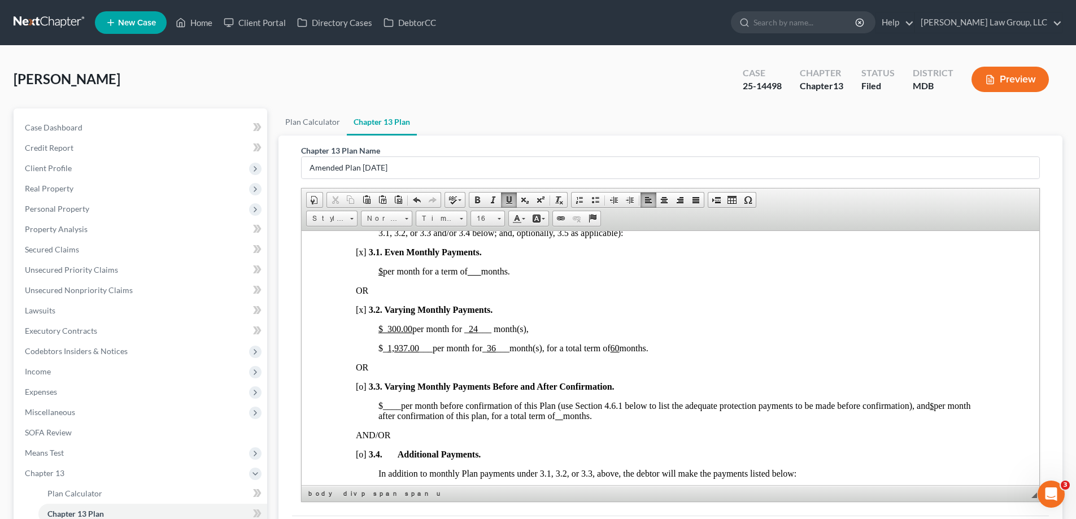
scroll to position [621, 0]
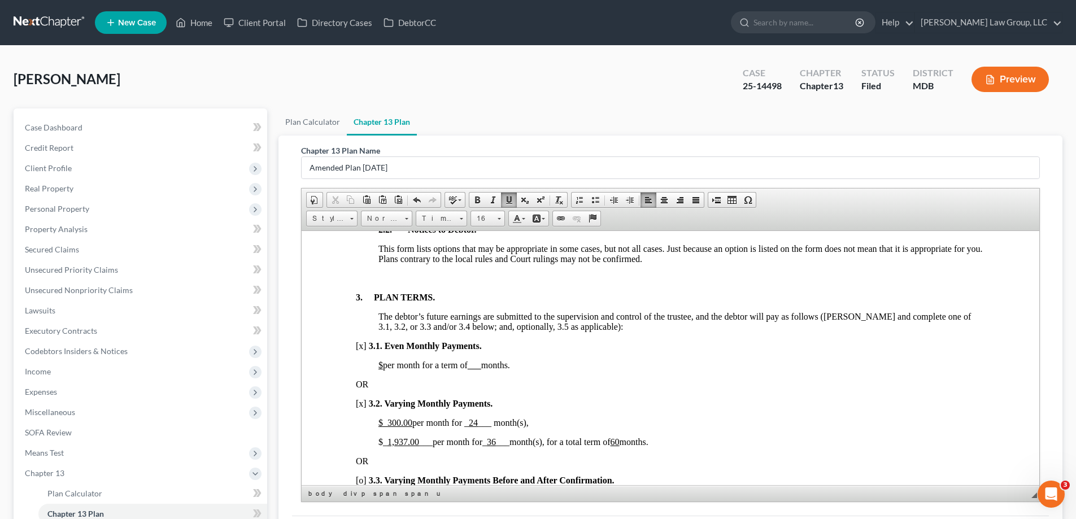
click at [362, 346] on span "[x]" at bounding box center [361, 346] width 11 height 10
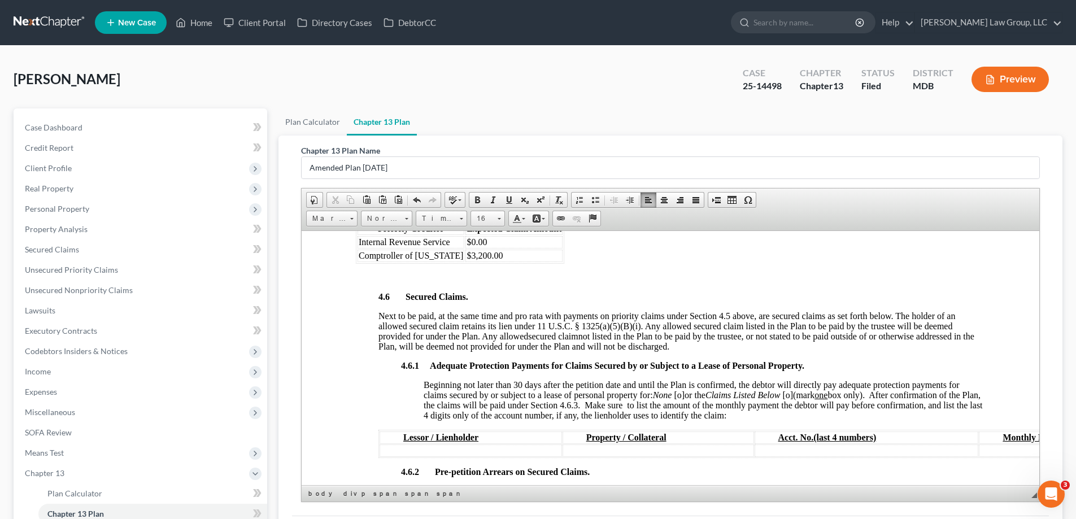
scroll to position [1525, 0]
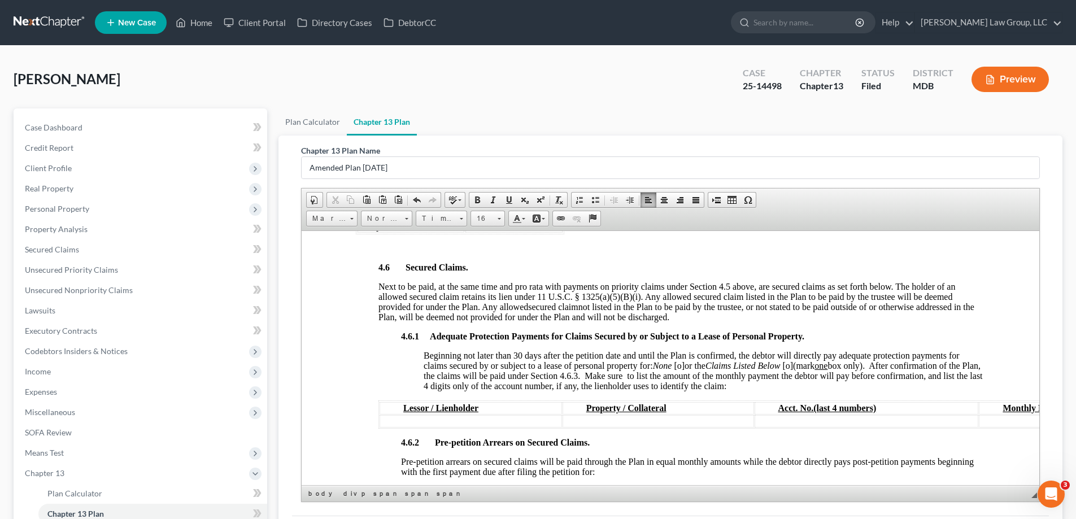
click at [682, 367] on span "[o]" at bounding box center [679, 365] width 11 height 10
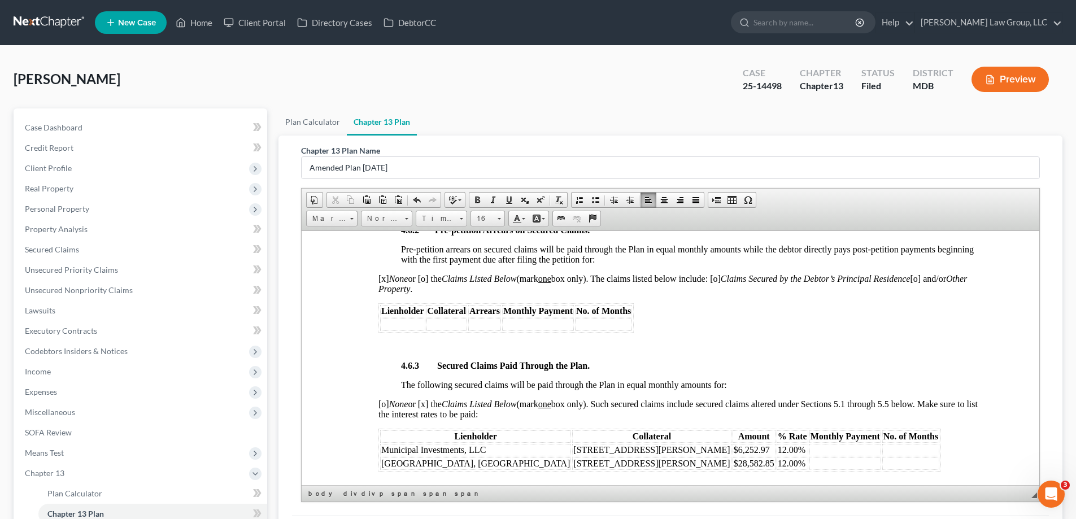
scroll to position [1808, 0]
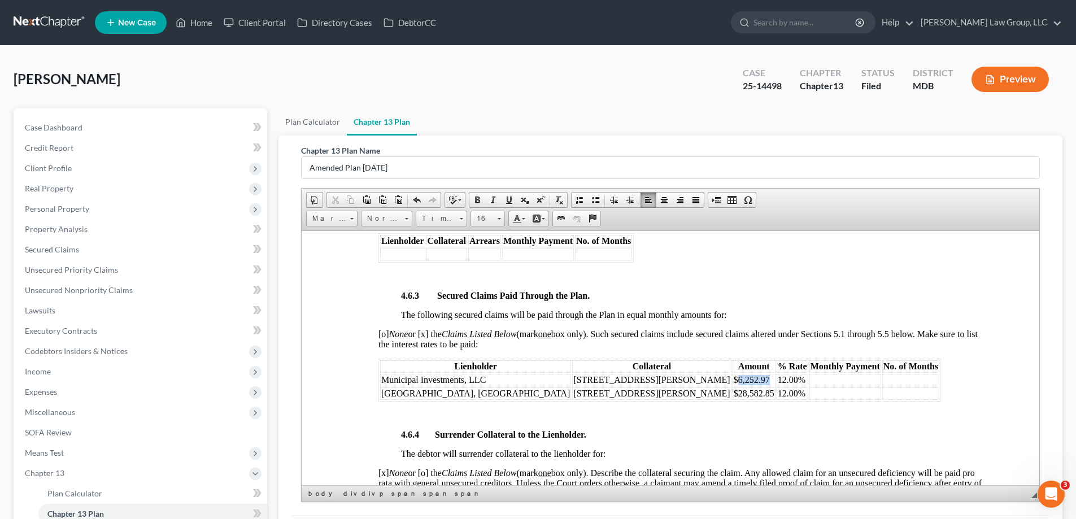
drag, startPoint x: 603, startPoint y: 380, endPoint x: 573, endPoint y: 380, distance: 29.9
click at [733, 380] on td "$6,252.97" at bounding box center [754, 379] width 43 height 12
drag, startPoint x: 606, startPoint y: 394, endPoint x: 584, endPoint y: 394, distance: 21.5
click at [734, 394] on span "$28,582.85" at bounding box center [754, 393] width 41 height 10
click at [695, 427] on div "4.6.1 Adequate Protection Payments for Claims Secured by or Subject to a Lease …" at bounding box center [681, 433] width 607 height 769
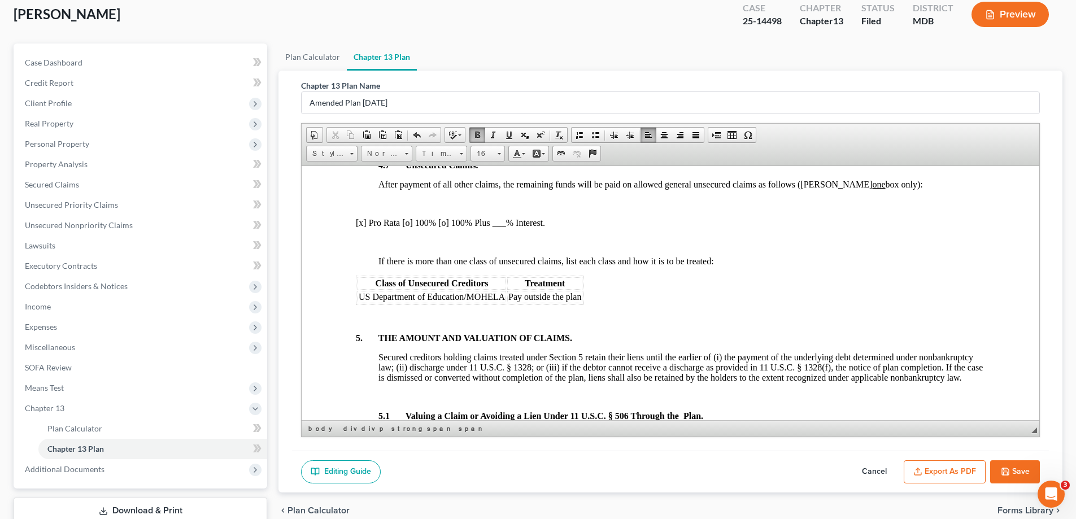
scroll to position [113, 0]
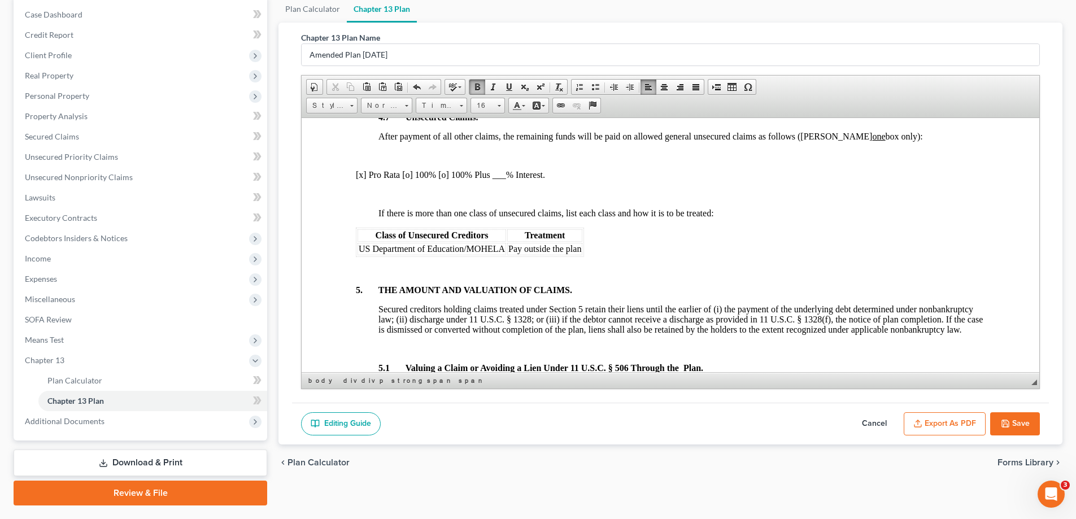
click at [1011, 423] on button "Save" at bounding box center [1015, 424] width 50 height 24
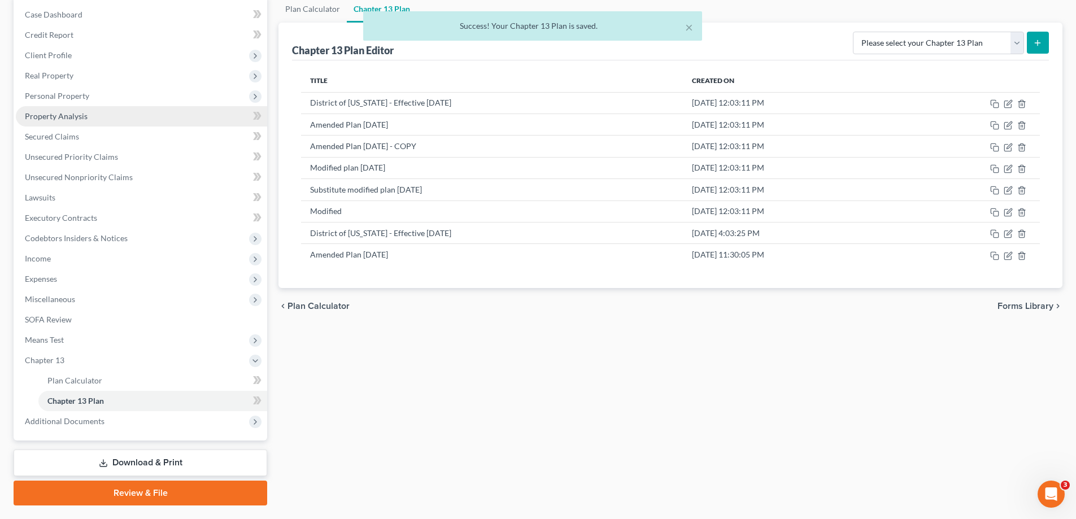
click at [114, 114] on link "Property Analysis" at bounding box center [141, 116] width 251 height 20
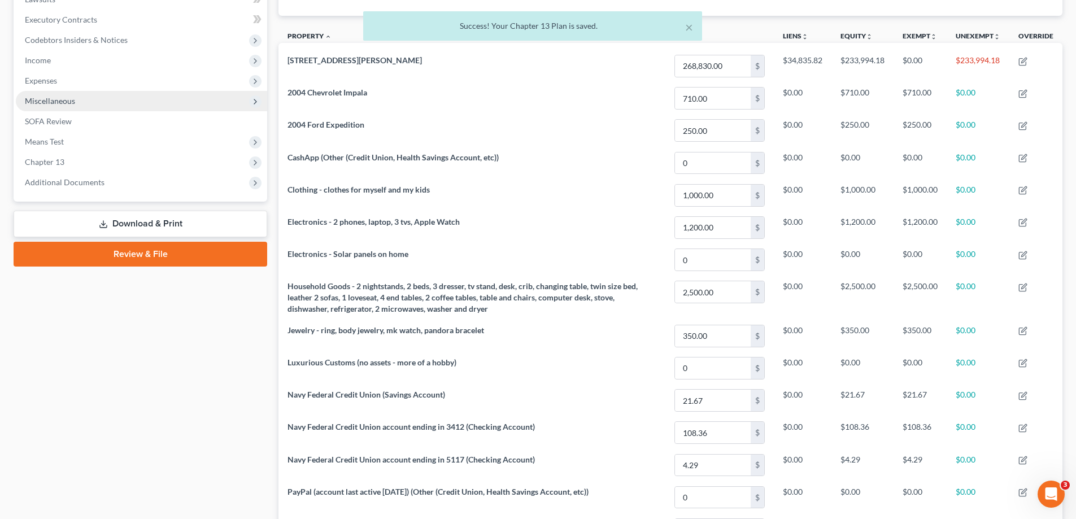
scroll to position [199, 0]
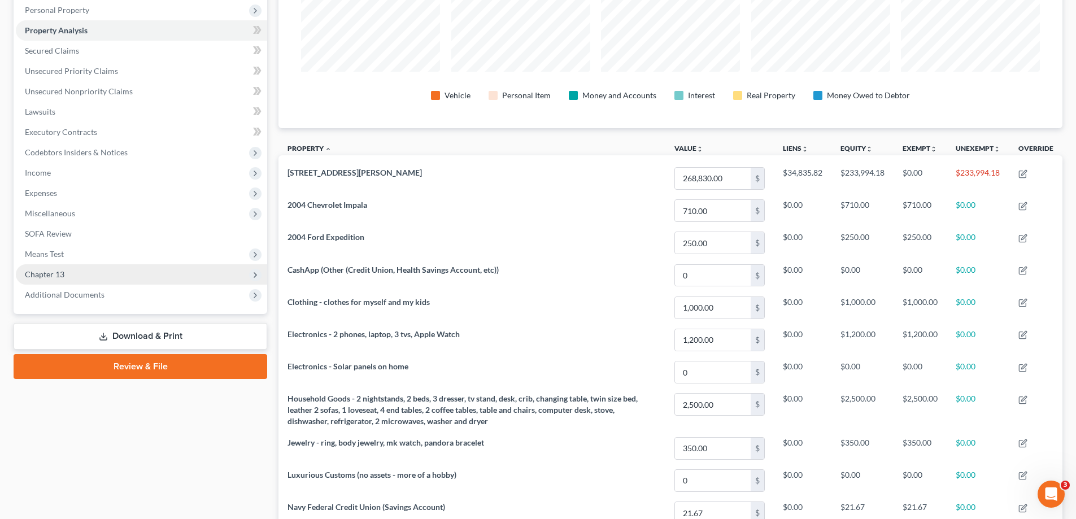
click at [125, 271] on span "Chapter 13" at bounding box center [141, 274] width 251 height 20
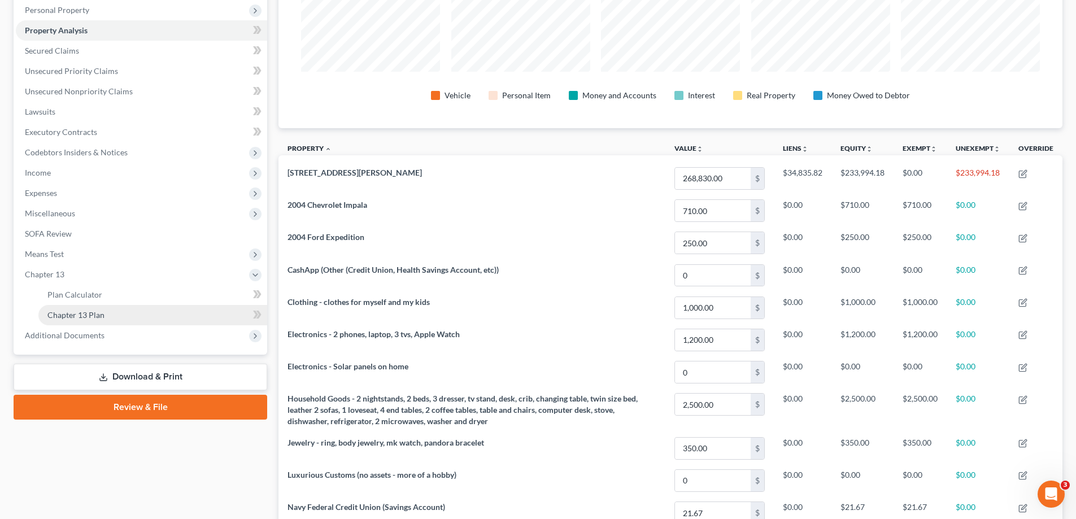
click at [115, 312] on link "Chapter 13 Plan" at bounding box center [152, 315] width 229 height 20
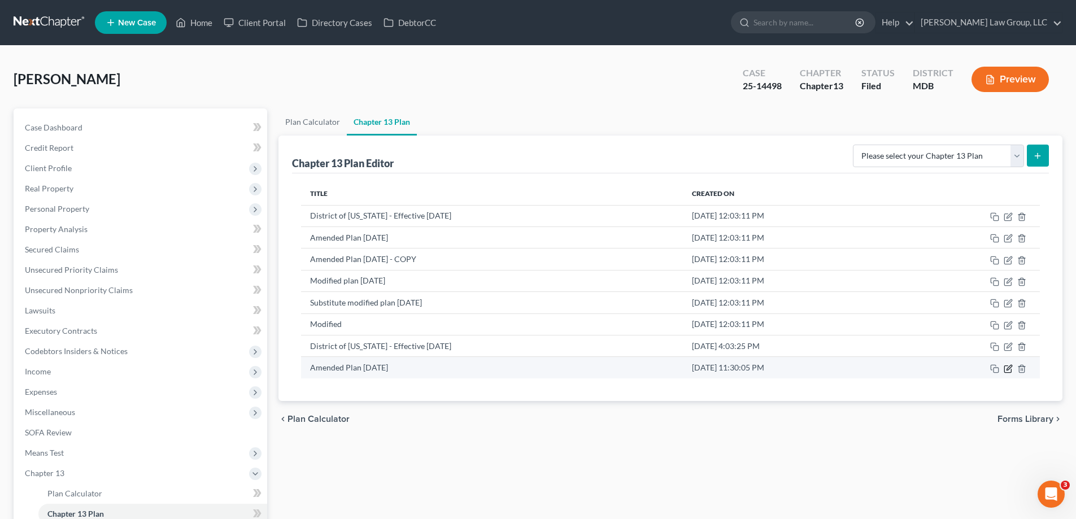
click at [1008, 373] on icon "button" at bounding box center [1008, 368] width 9 height 9
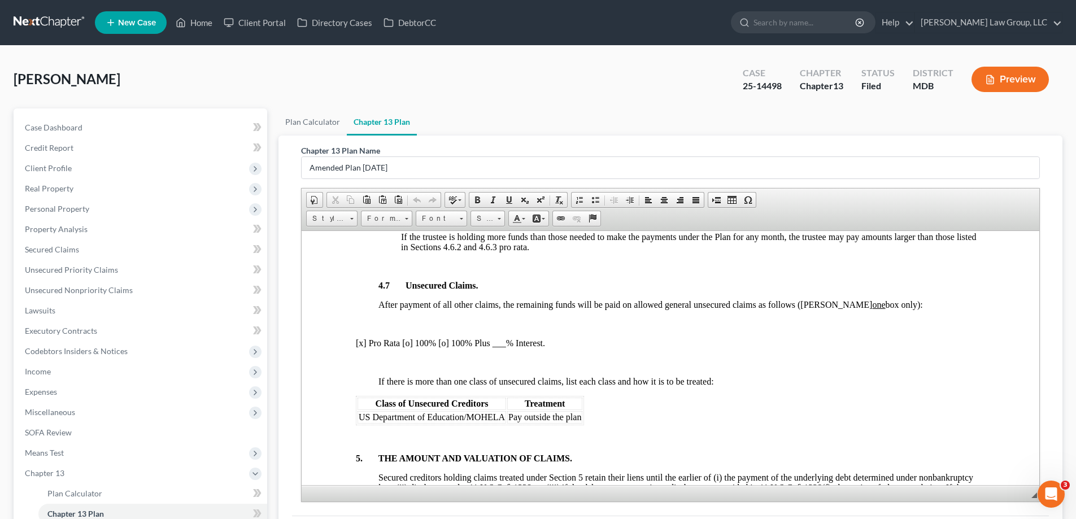
scroll to position [2429, 0]
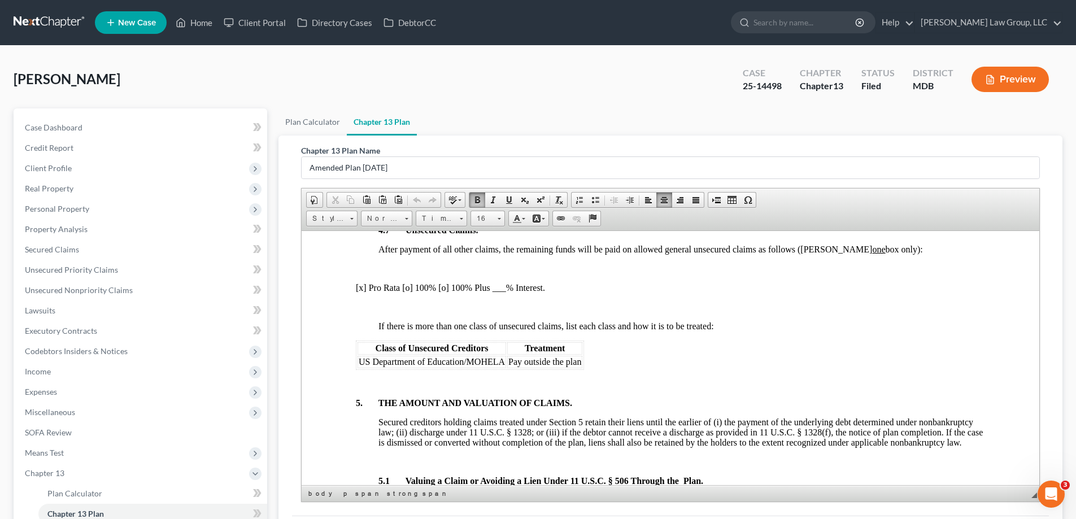
click at [408, 291] on p "[x] Pro Rata [o] 100% [o] 100% Plus ___% Interest." at bounding box center [670, 287] width 629 height 10
click at [362, 289] on p "[x] Pro Rata [x ] 100% [o] 100% Plus ___% Interest." at bounding box center [670, 287] width 629 height 10
click at [382, 351] on table "Class of Unsecured Creditors Treatment US Department of Education/MOHELA Pay ou…" at bounding box center [470, 354] width 228 height 29
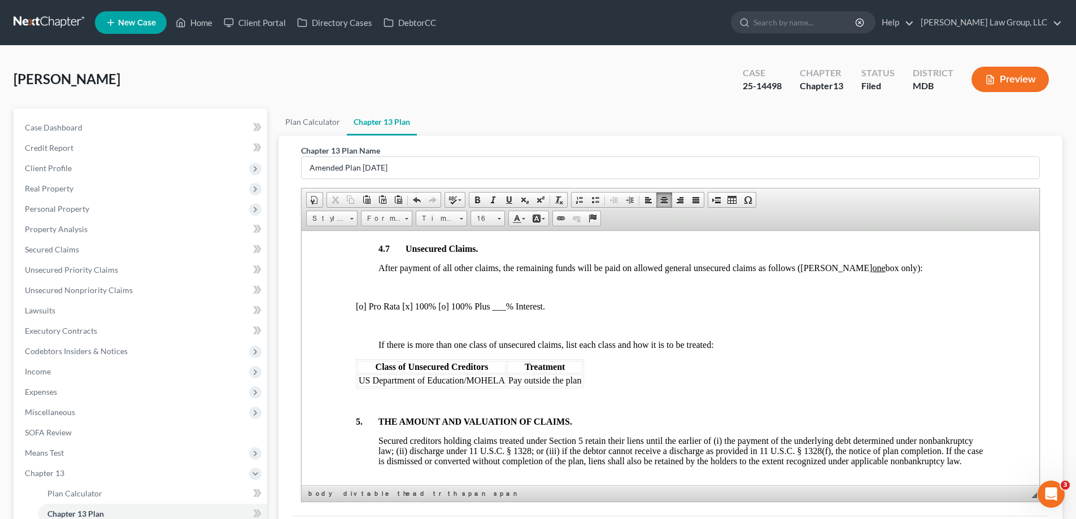
scroll to position [2409, 0]
click at [359, 383] on span "US Department of Education/MOHELA" at bounding box center [432, 381] width 146 height 10
click at [547, 382] on span "Pay outside the plan" at bounding box center [583, 381] width 73 height 10
drag, startPoint x: 666, startPoint y: 381, endPoint x: 680, endPoint y: 380, distance: 14.2
click at [680, 380] on span "Long Term Paid Outside of PlanPay outside the plan" at bounding box center [642, 381] width 190 height 10
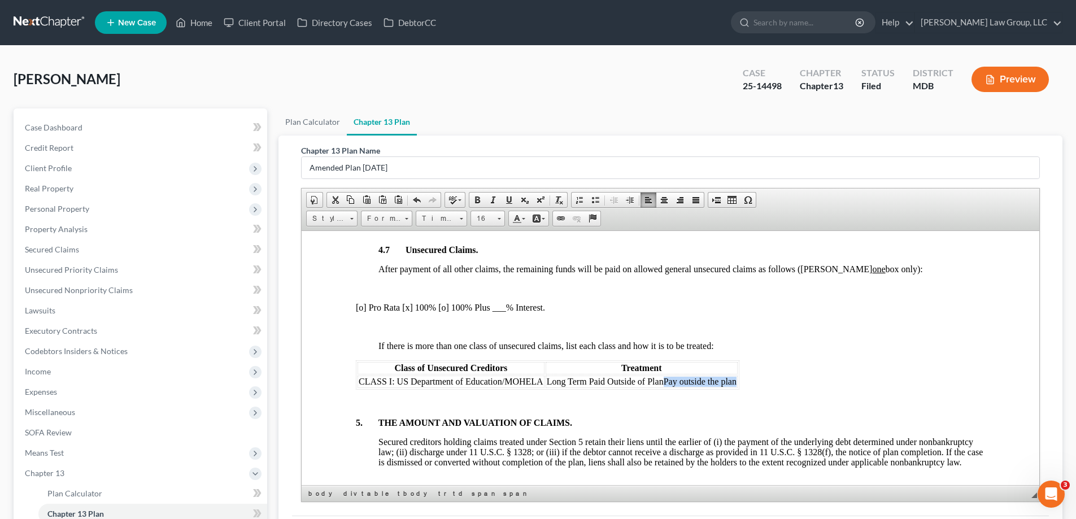
drag, startPoint x: 663, startPoint y: 381, endPoint x: 734, endPoint y: 382, distance: 71.2
click at [734, 382] on span "Long Term Paid Outside of PlanPay outside the plan" at bounding box center [642, 381] width 190 height 10
click at [543, 380] on span "CLASS I: US Department of Education/MOHELA" at bounding box center [451, 381] width 185 height 10
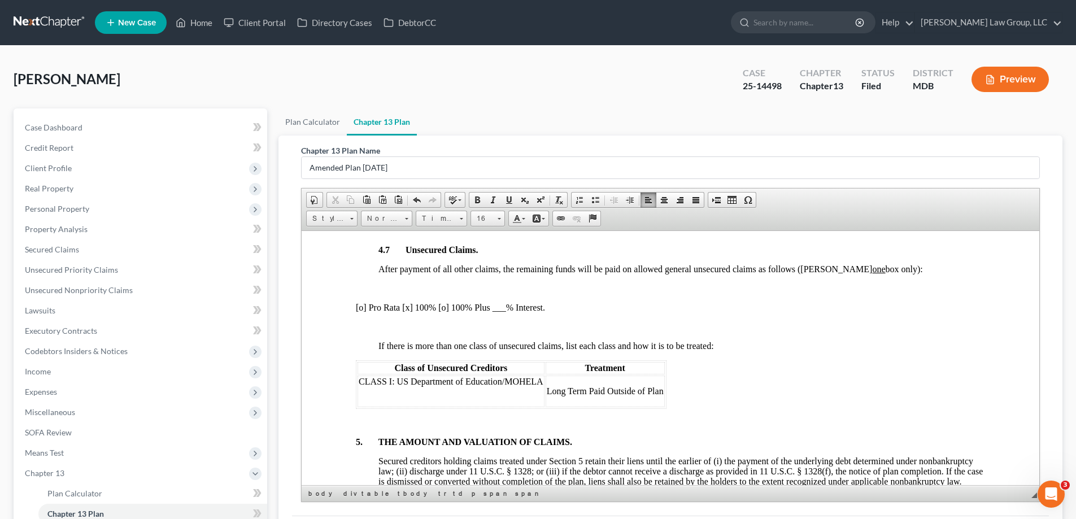
click at [397, 382] on span "CLASS I: US Department of Education/MOHELA" at bounding box center [451, 381] width 185 height 10
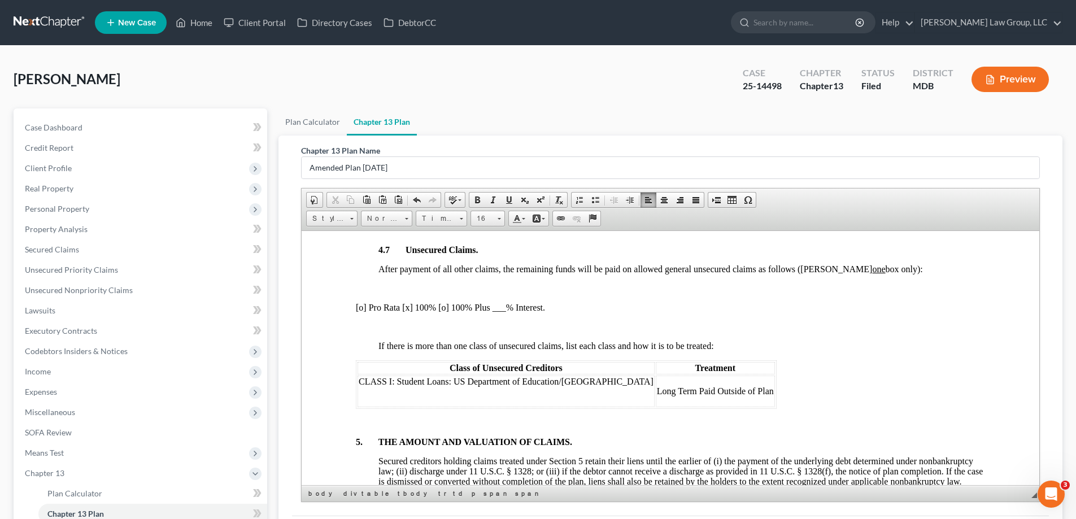
click at [385, 400] on p at bounding box center [506, 400] width 295 height 10
click at [717, 393] on span "Long Term Paid Outside of Plan" at bounding box center [715, 391] width 117 height 10
click at [718, 393] on span "Long Term Paid Outside of Plan" at bounding box center [715, 391] width 117 height 10
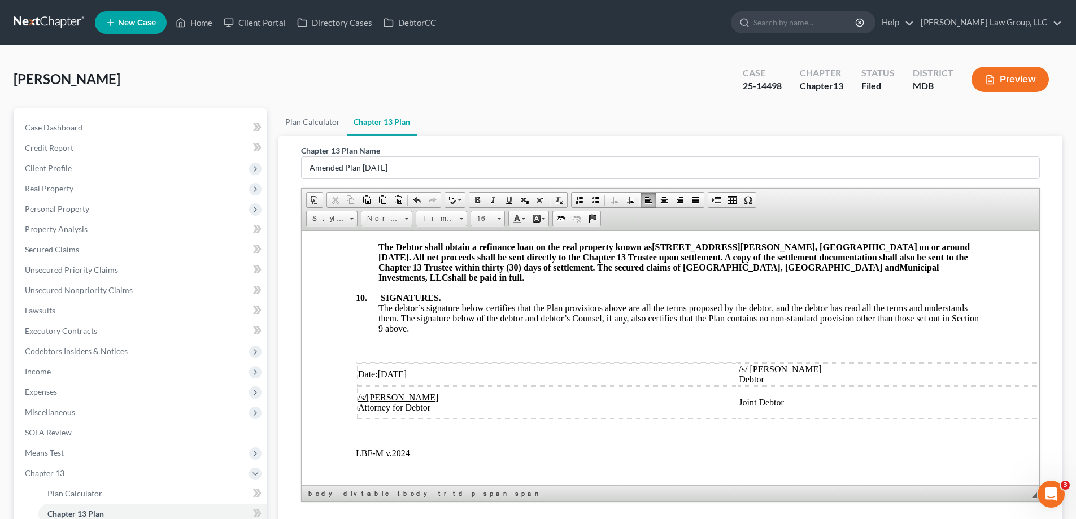
scroll to position [3705, 0]
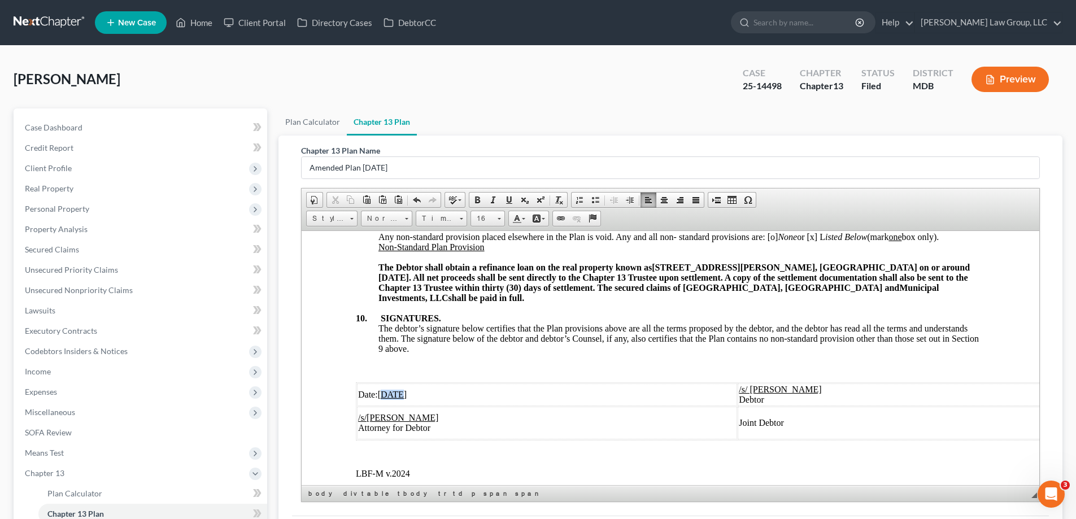
drag, startPoint x: 399, startPoint y: 394, endPoint x: 386, endPoint y: 399, distance: 14.0
click at [386, 399] on td "Date: 05/19/2025" at bounding box center [547, 394] width 380 height 23
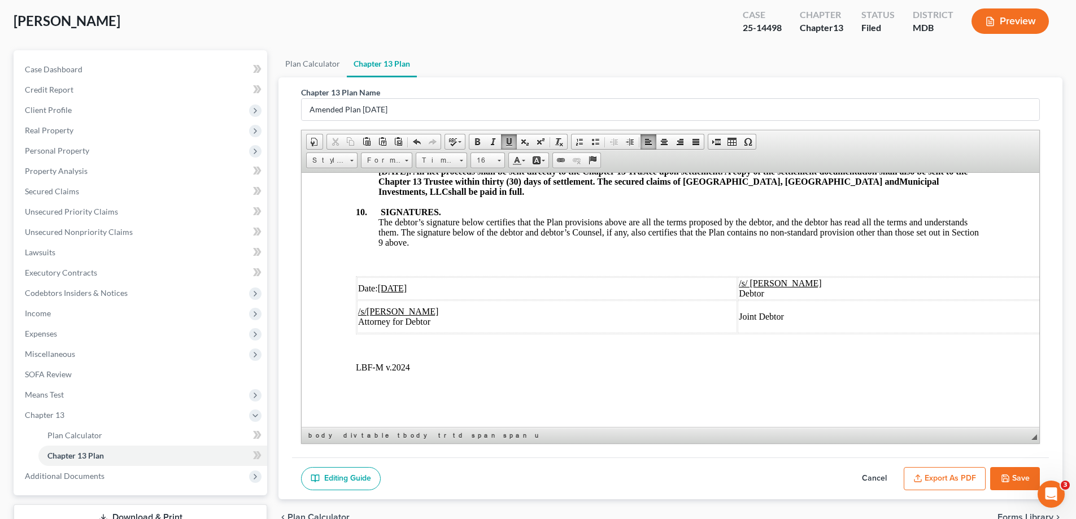
scroll to position [113, 0]
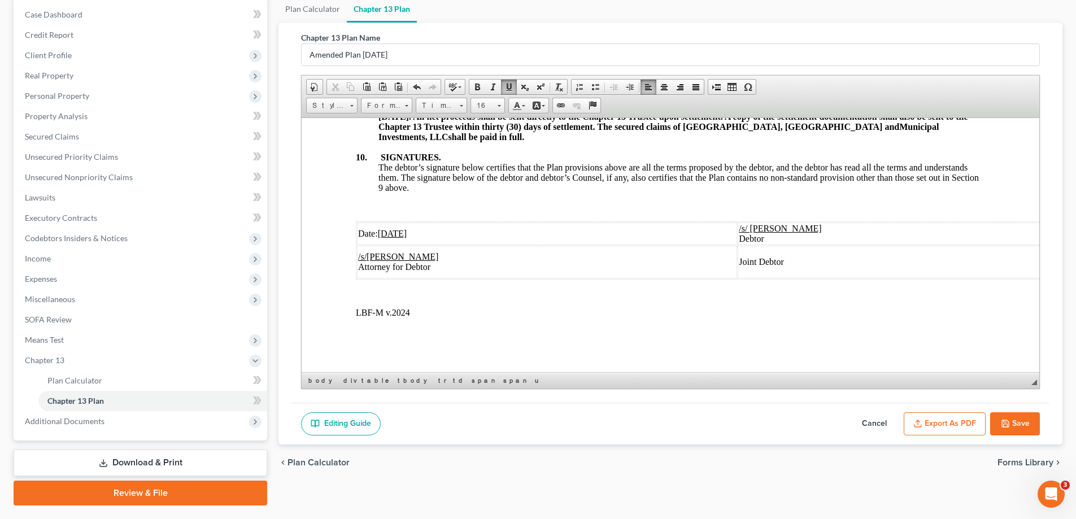
click at [1005, 419] on icon "button" at bounding box center [1005, 423] width 9 height 9
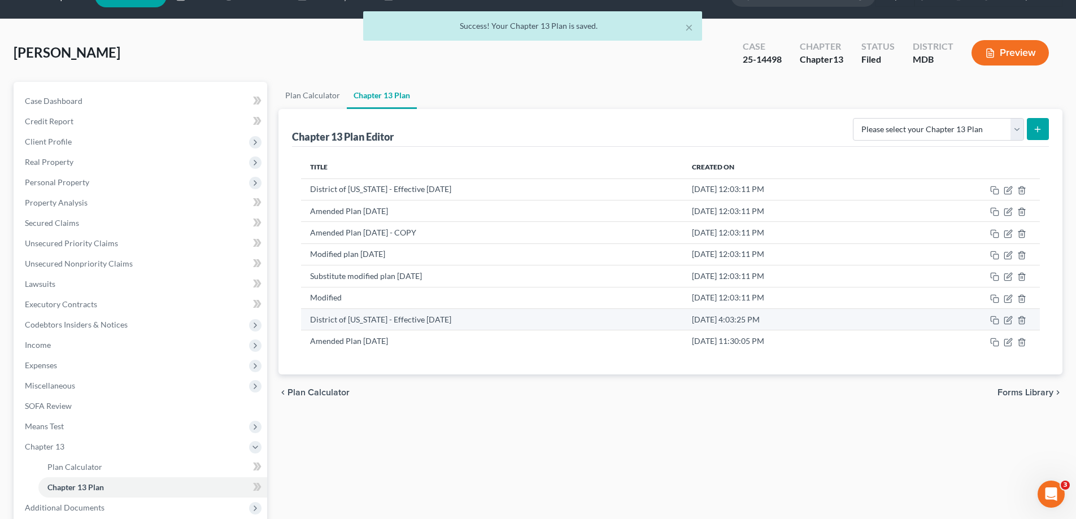
scroll to position [0, 0]
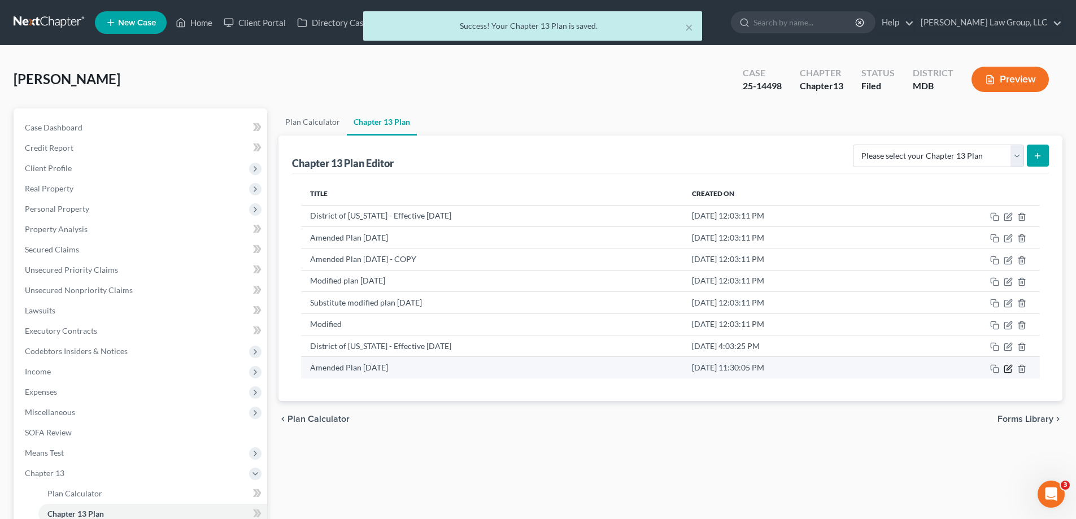
click at [1009, 368] on icon "button" at bounding box center [1008, 368] width 9 height 9
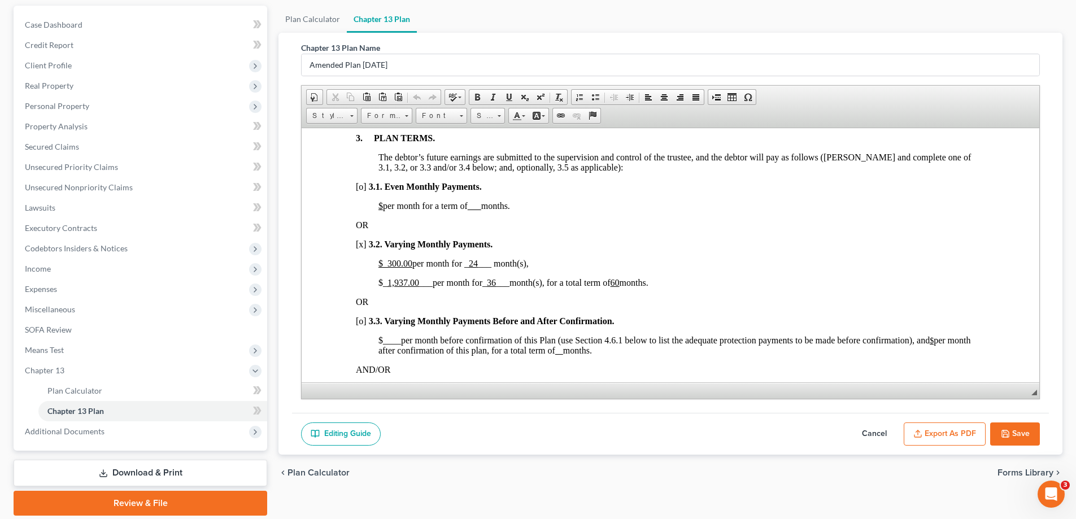
scroll to position [113, 0]
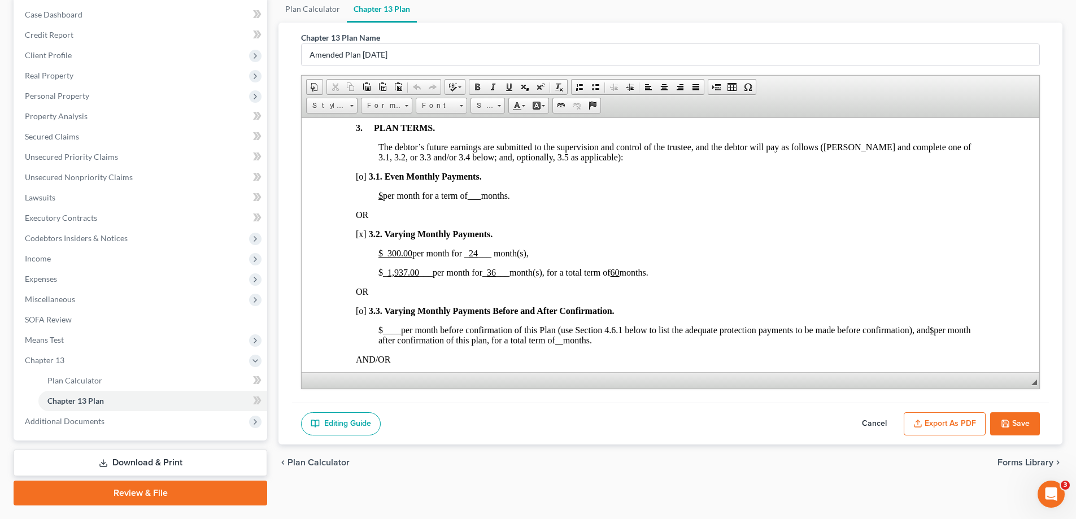
click at [1029, 426] on button "Save" at bounding box center [1015, 424] width 50 height 24
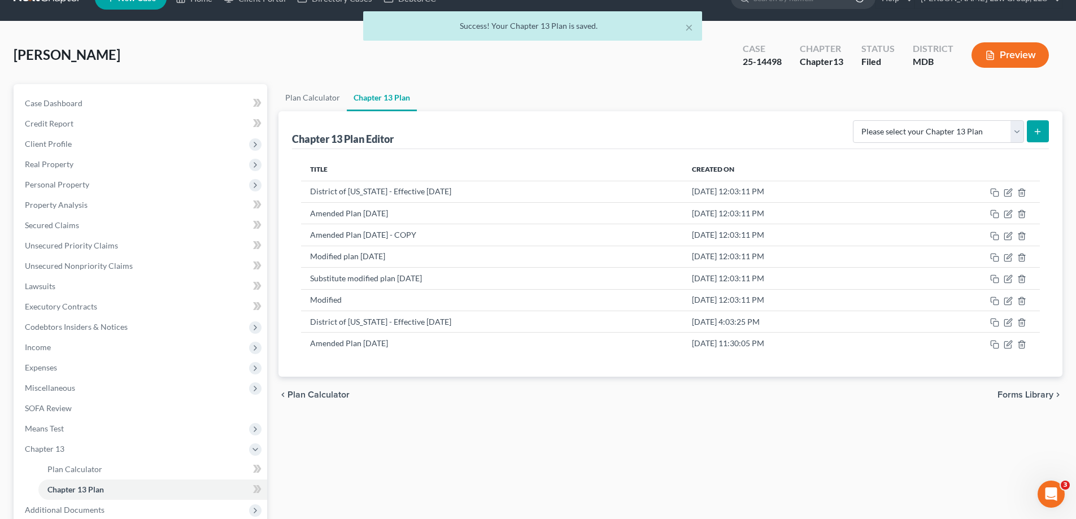
scroll to position [0, 0]
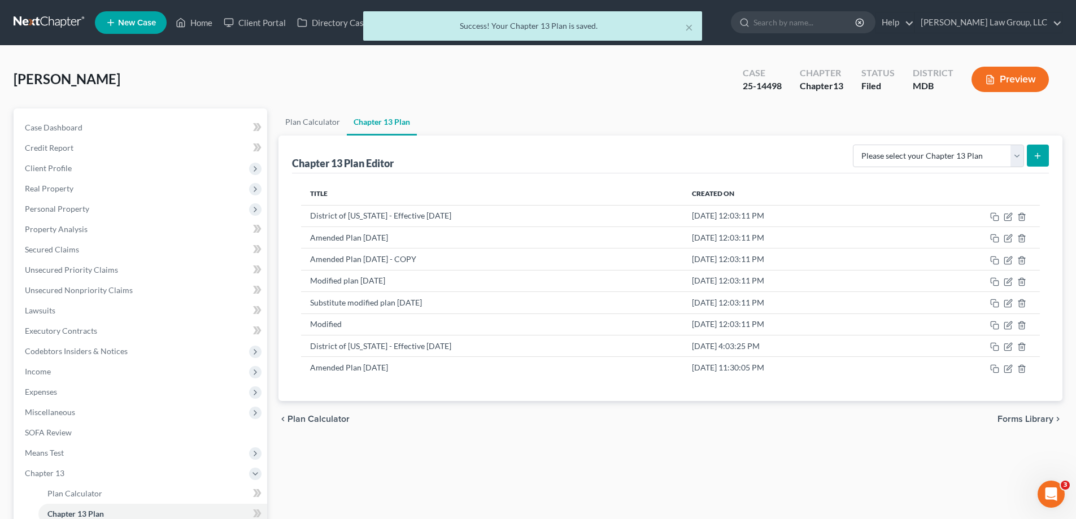
click at [190, 20] on div "× Success! Your Chapter 13 Plan is saved." at bounding box center [532, 28] width 1076 height 35
click at [687, 29] on button "×" at bounding box center [689, 27] width 8 height 14
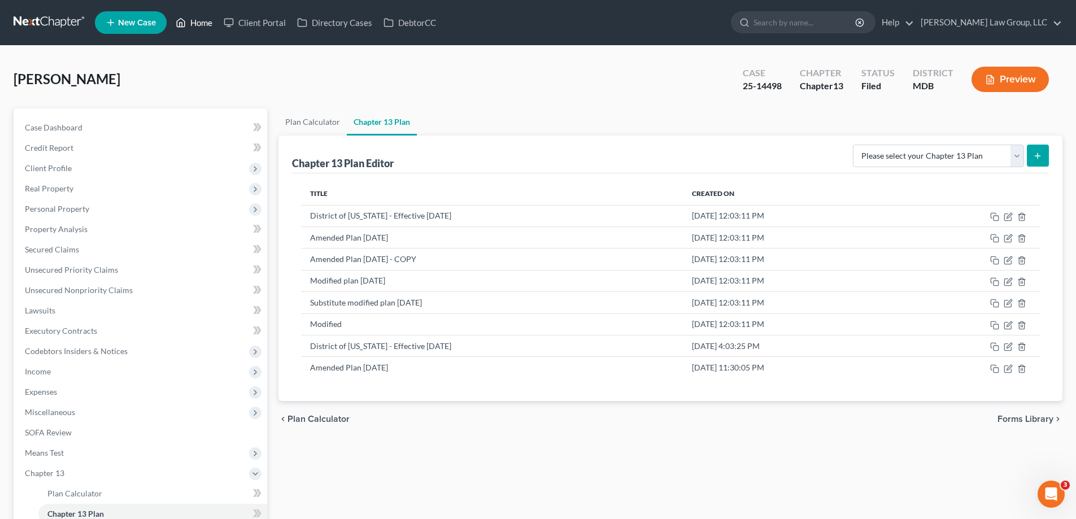
click at [199, 21] on link "Home" at bounding box center [194, 22] width 48 height 20
